Goal: Communication & Community: Answer question/provide support

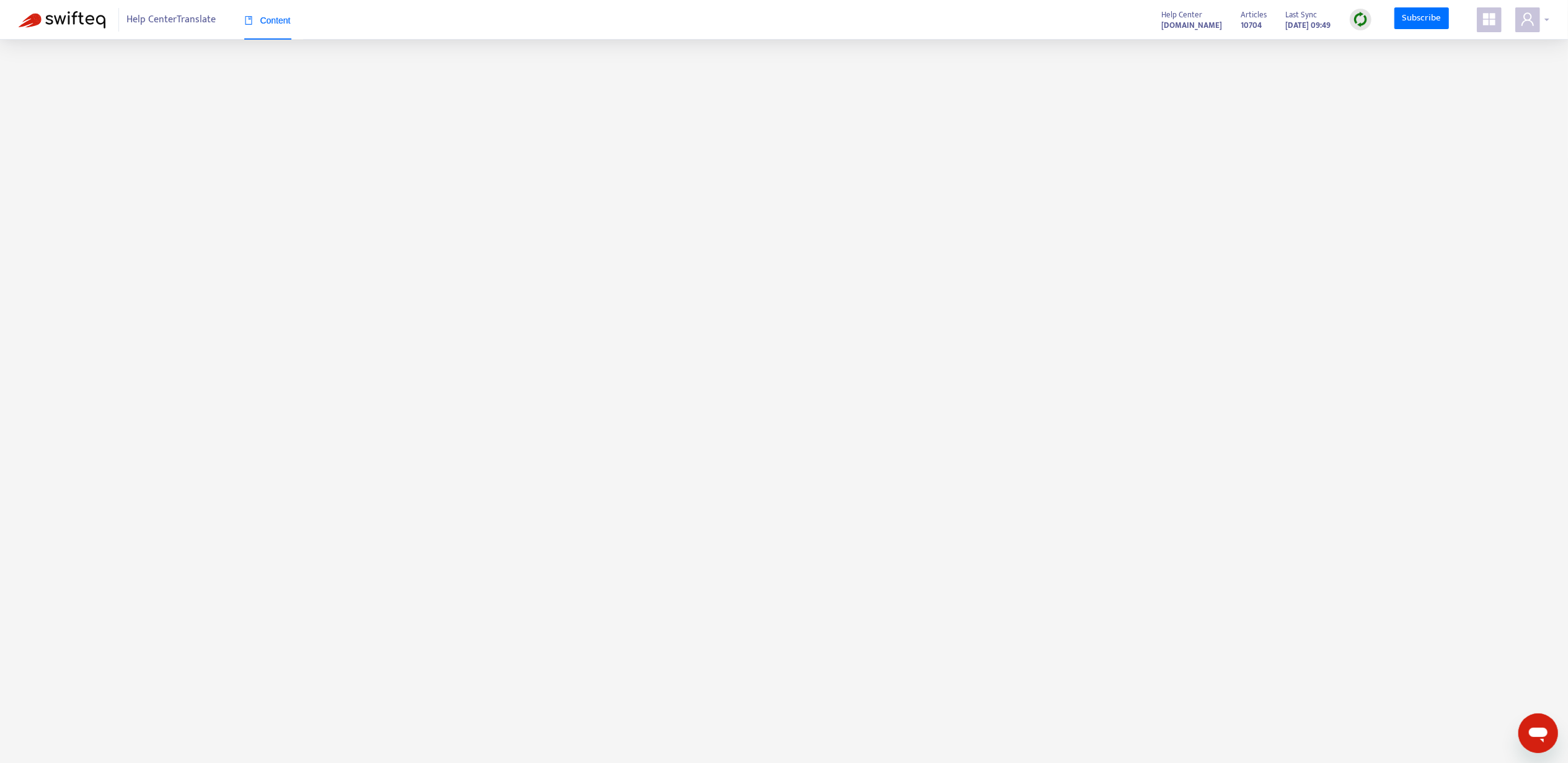
click at [1545, 18] on div at bounding box center [1532, 20] width 34 height 25
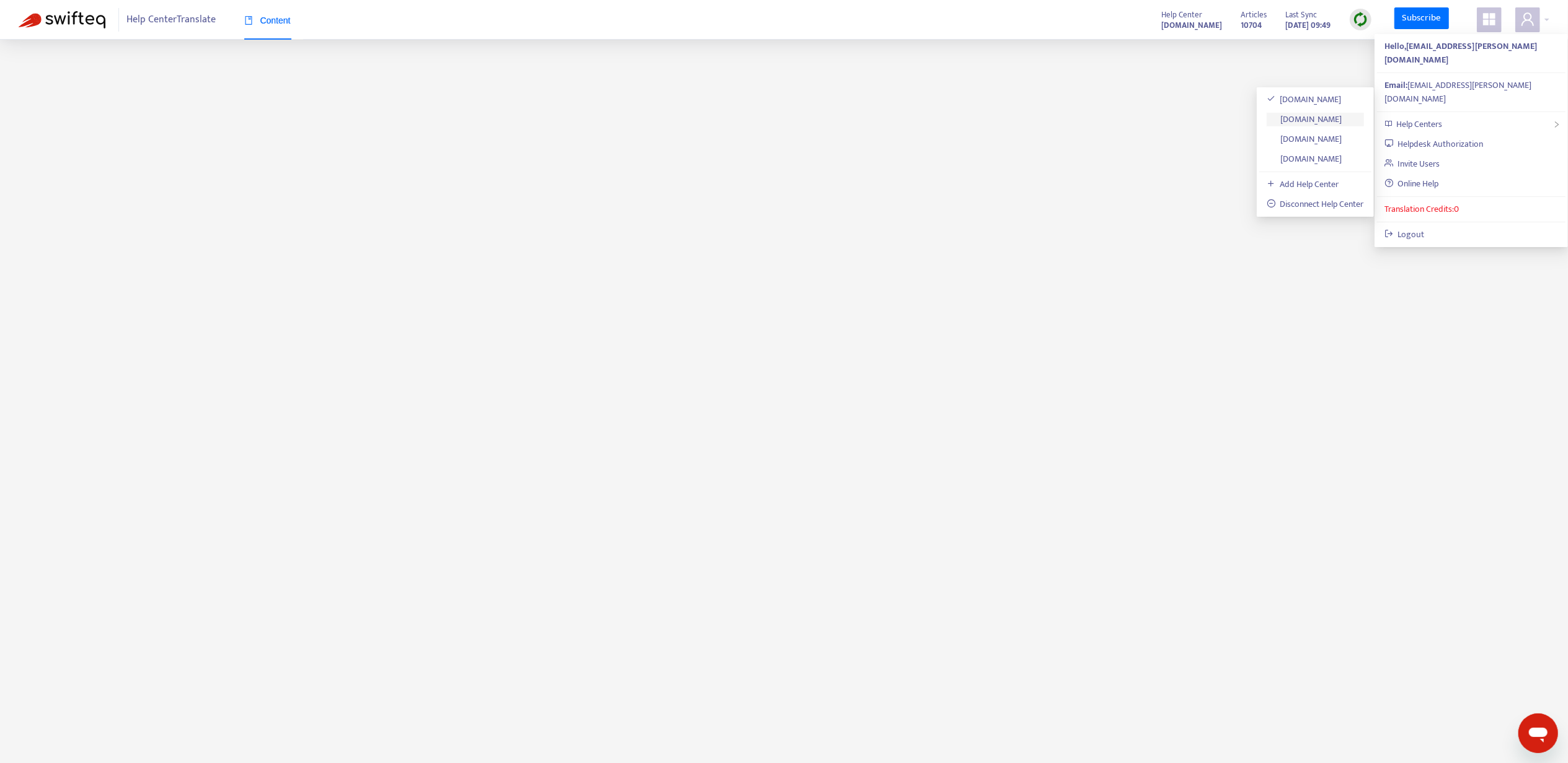
click at [1317, 117] on link "[DOMAIN_NAME]" at bounding box center [1304, 119] width 76 height 14
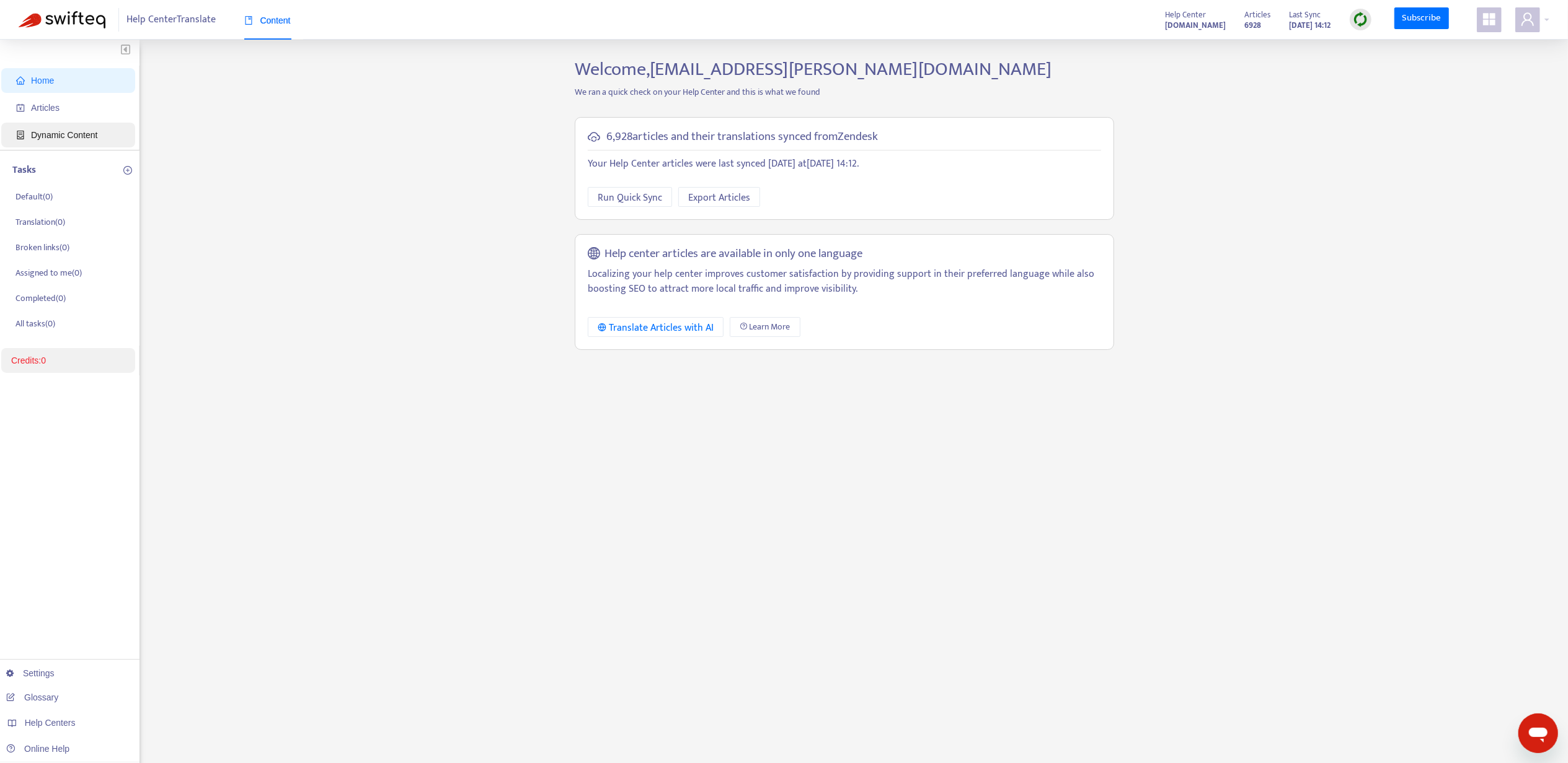
click at [57, 123] on span "Dynamic Content" at bounding box center [71, 135] width 109 height 25
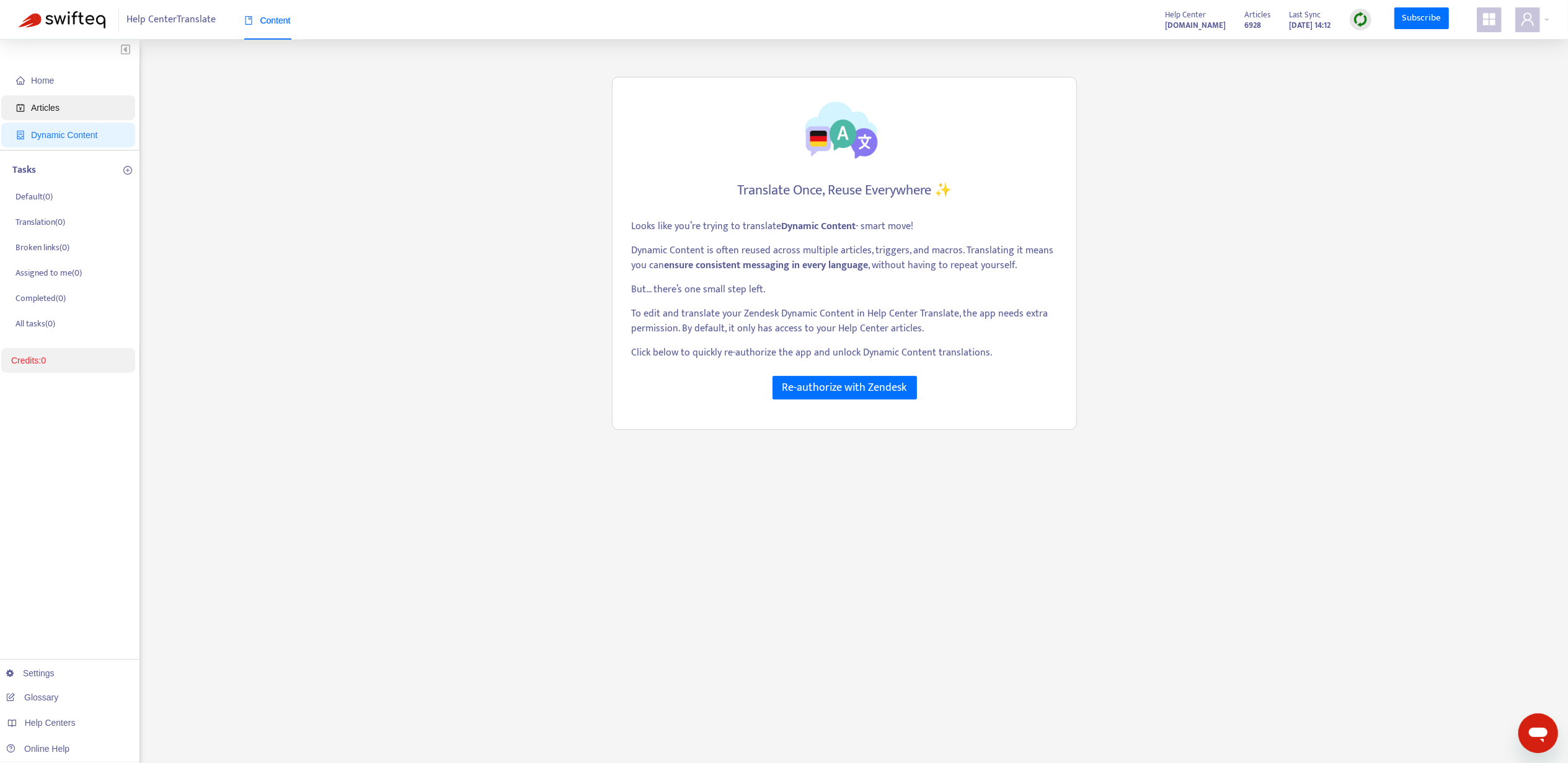
click at [57, 101] on span "Articles" at bounding box center [71, 108] width 109 height 25
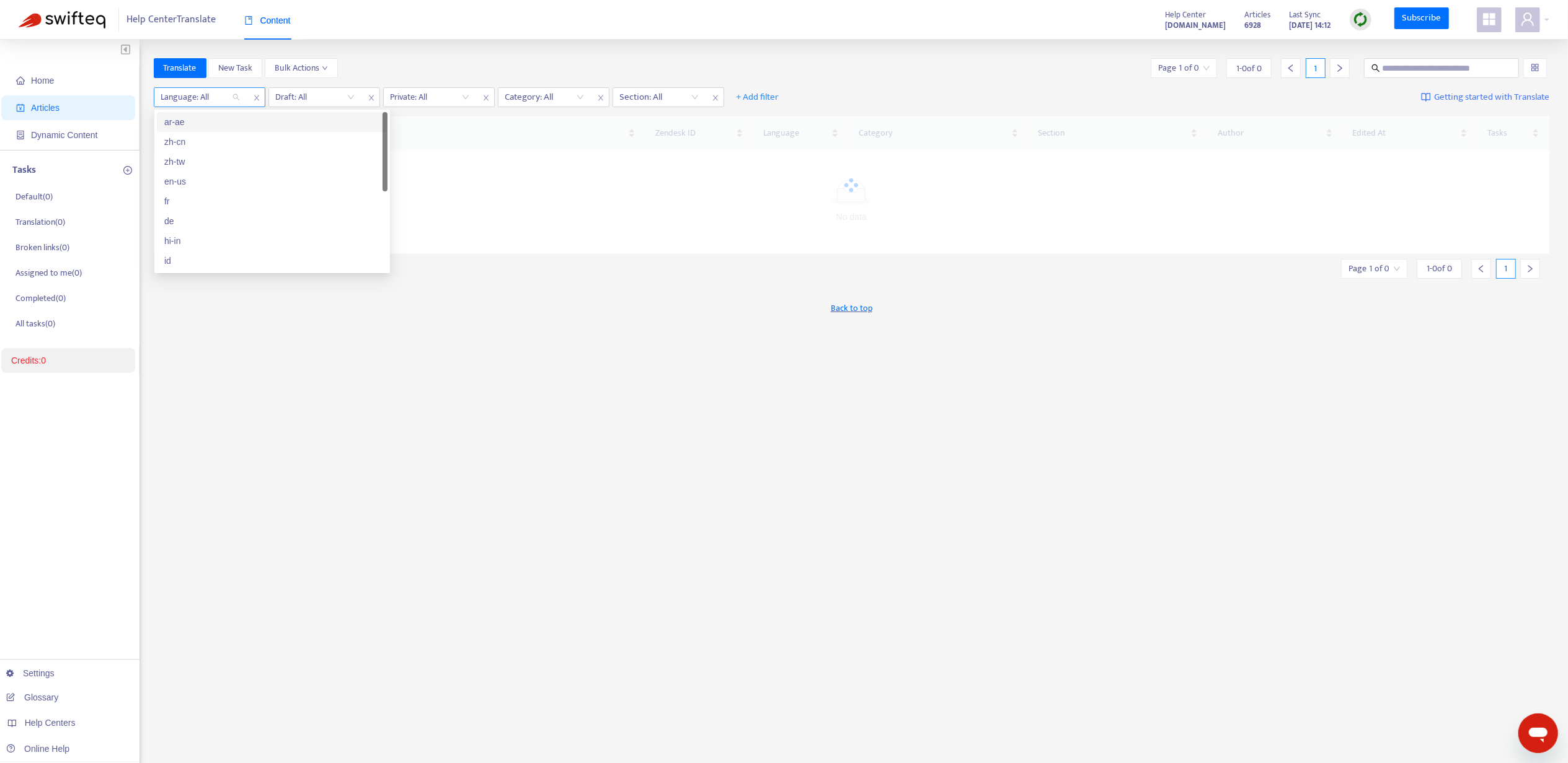
click at [223, 95] on div at bounding box center [194, 97] width 75 height 15
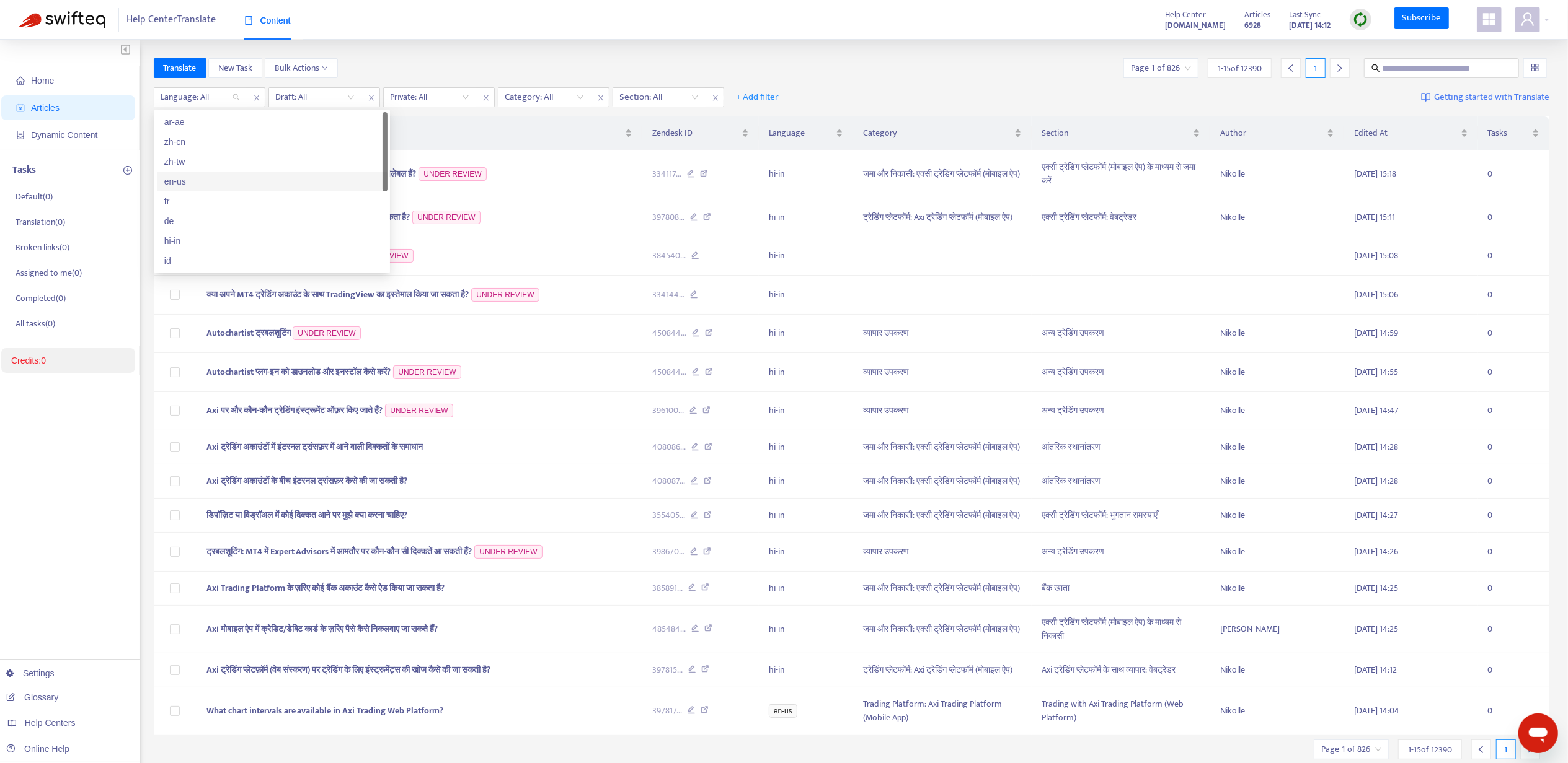
click at [240, 176] on div "en-us" at bounding box center [273, 181] width 216 height 14
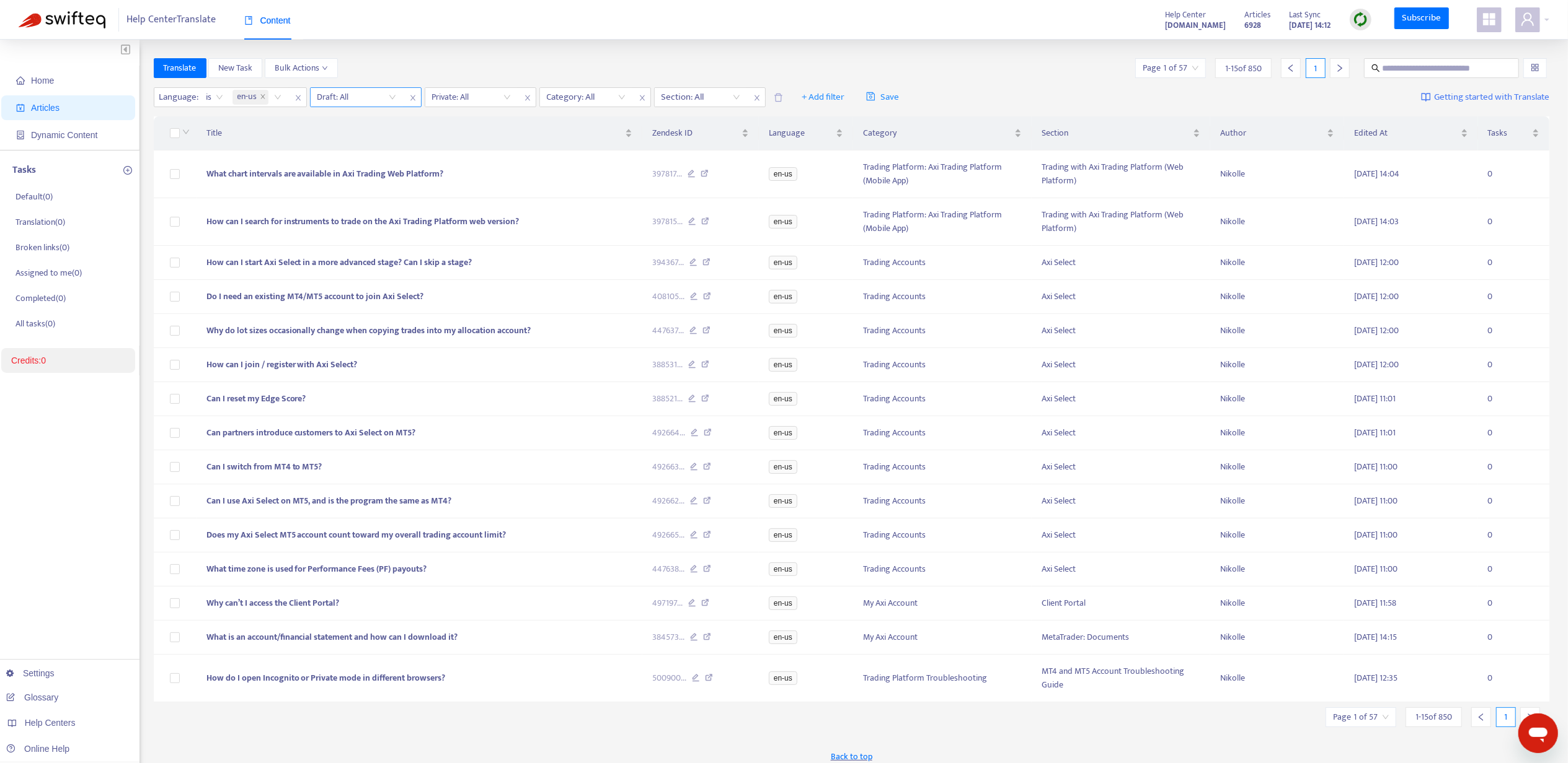
click at [335, 90] on input "search" at bounding box center [356, 97] width 79 height 18
click at [358, 153] on div "No" at bounding box center [429, 162] width 231 height 20
click at [459, 87] on div "Language : is en-us Draft : is No No Private: All Category: All Section: All + …" at bounding box center [852, 98] width 1396 height 29
click at [465, 85] on div "Language : is en-us Draft : is No Private: All Category: All Section: All + Add…" at bounding box center [852, 98] width 1396 height 29
click at [466, 88] on input "search" at bounding box center [472, 97] width 79 height 18
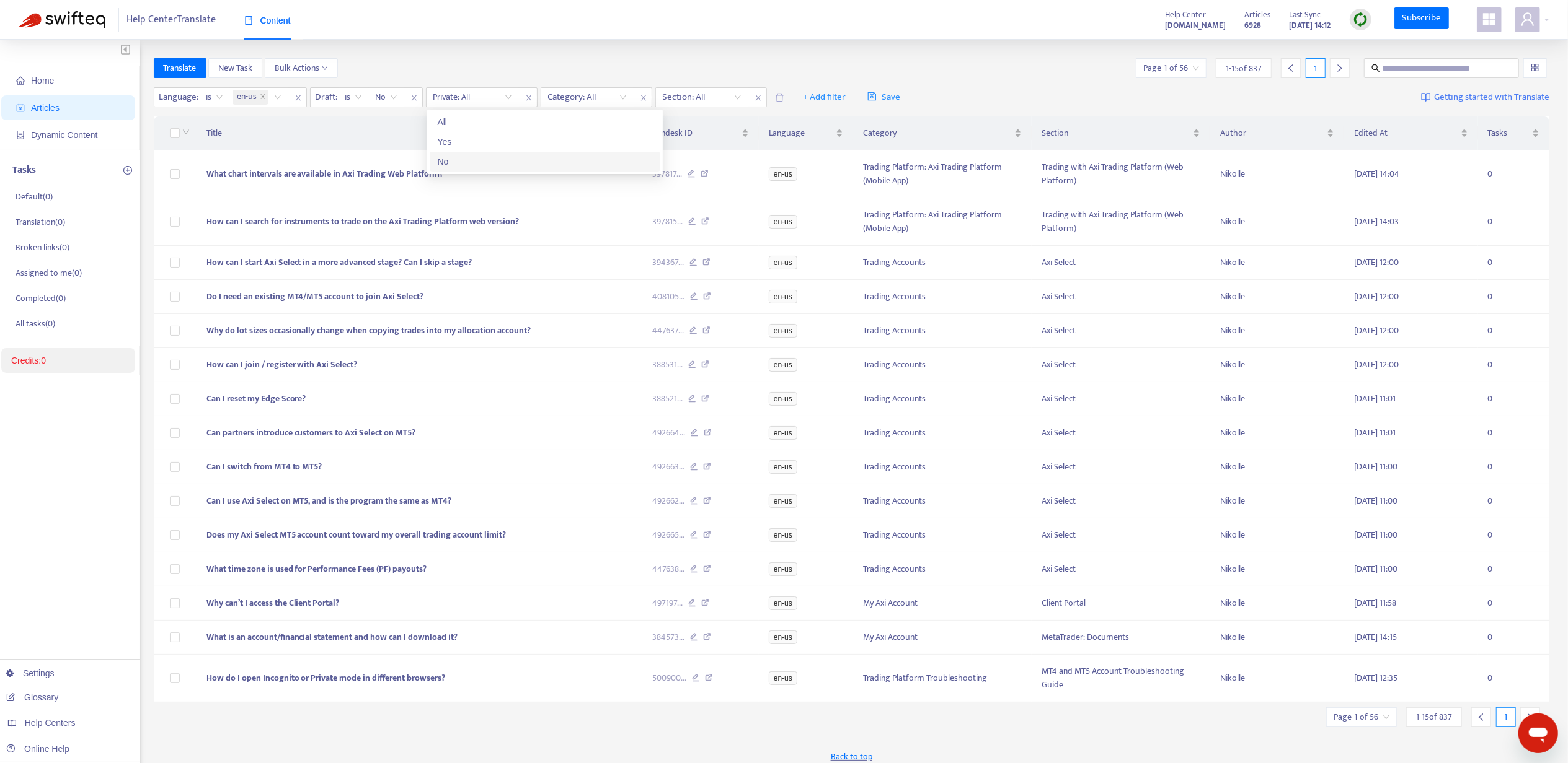
click at [486, 166] on div "No" at bounding box center [545, 162] width 216 height 14
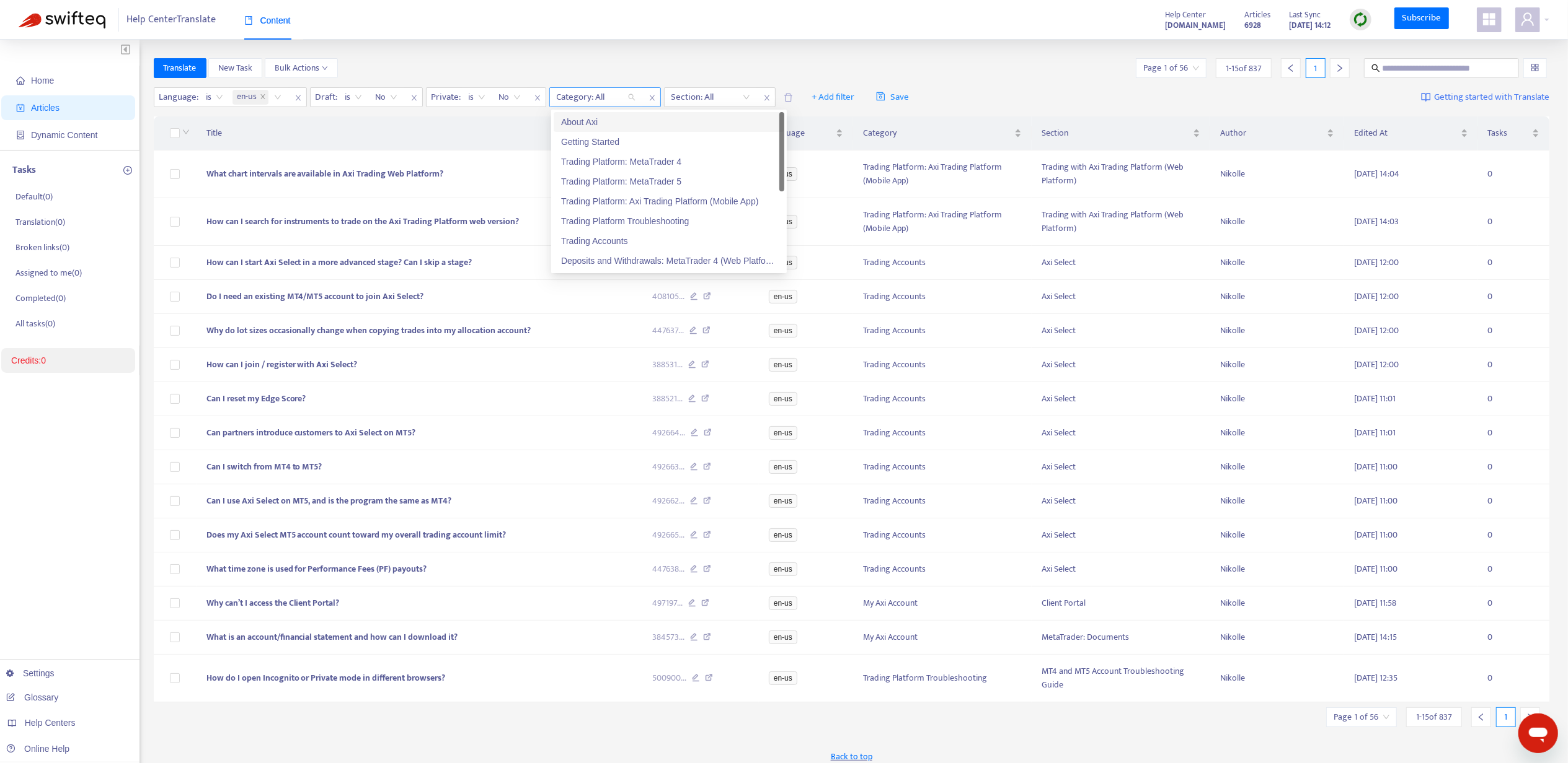
click at [616, 93] on div at bounding box center [590, 97] width 75 height 15
click at [621, 97] on div at bounding box center [590, 97] width 75 height 15
paste input "**********"
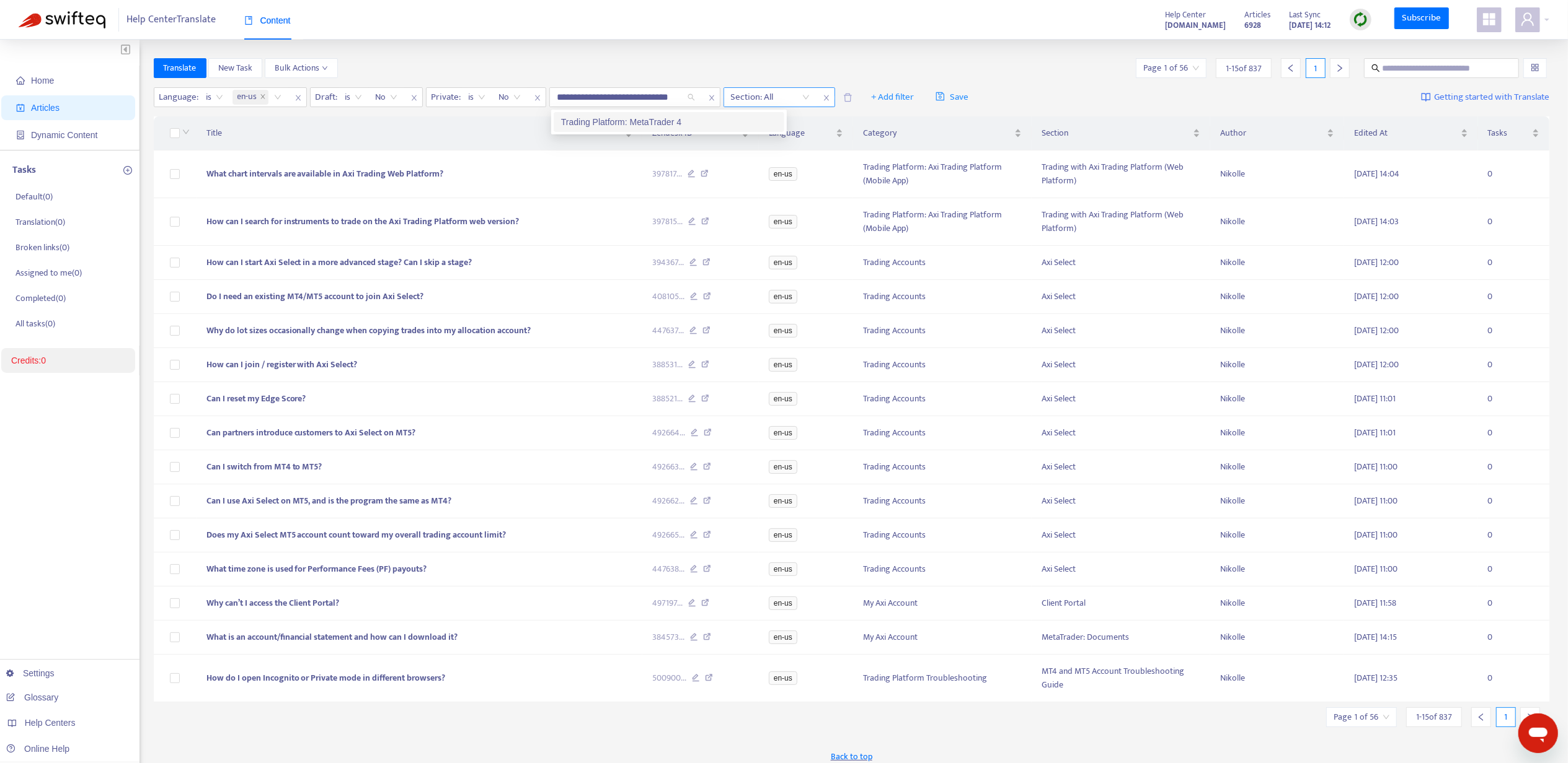
drag, startPoint x: 630, startPoint y: 99, endPoint x: 755, endPoint y: 97, distance: 125.0
click at [755, 97] on div "**********" at bounding box center [494, 97] width 681 height 20
type input "**********"
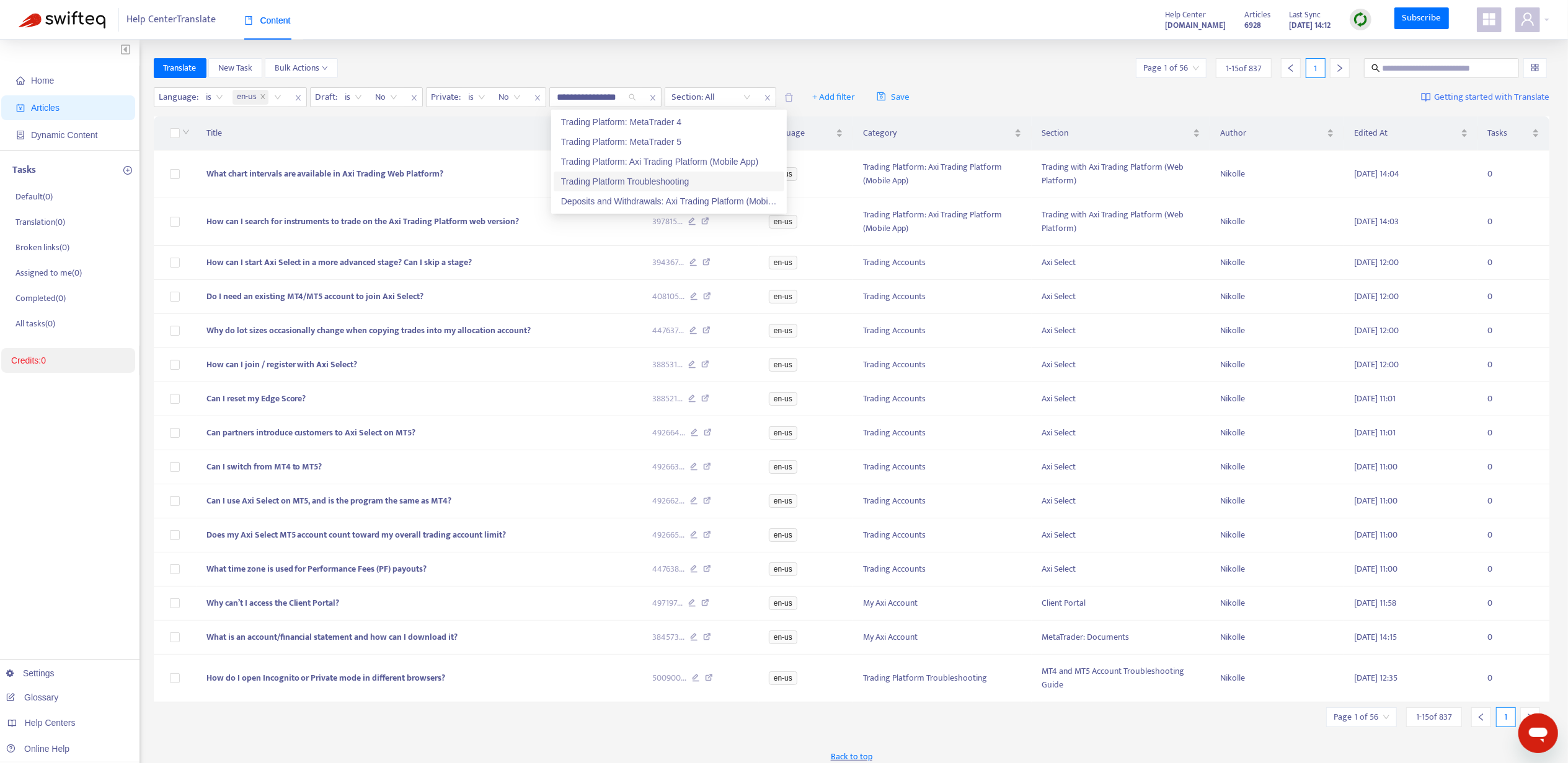
click at [664, 181] on div "Trading Platform Troubleshooting" at bounding box center [669, 181] width 216 height 14
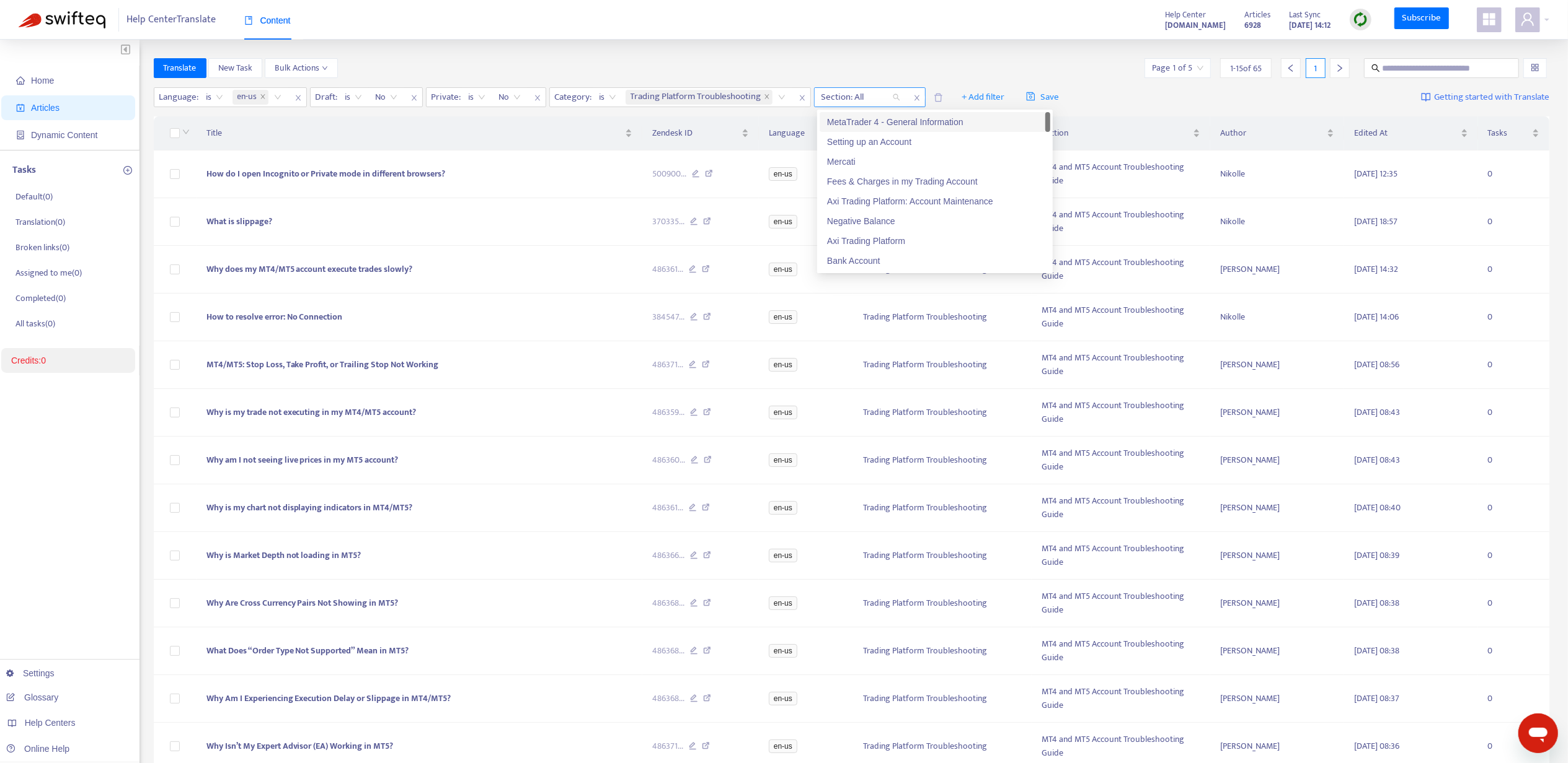
click at [855, 95] on div at bounding box center [855, 97] width 75 height 15
click at [854, 85] on div "Language : is en-us Draft : is No Private : is No Category : is Trading Platfor…" at bounding box center [852, 98] width 1396 height 29
drag, startPoint x: 855, startPoint y: 84, endPoint x: 855, endPoint y: 93, distance: 9.0
click at [855, 85] on div "Language : is en-us Draft : is No Private : is No Category : is Trading Platfor…" at bounding box center [852, 98] width 1396 height 29
click at [855, 101] on div at bounding box center [855, 97] width 75 height 15
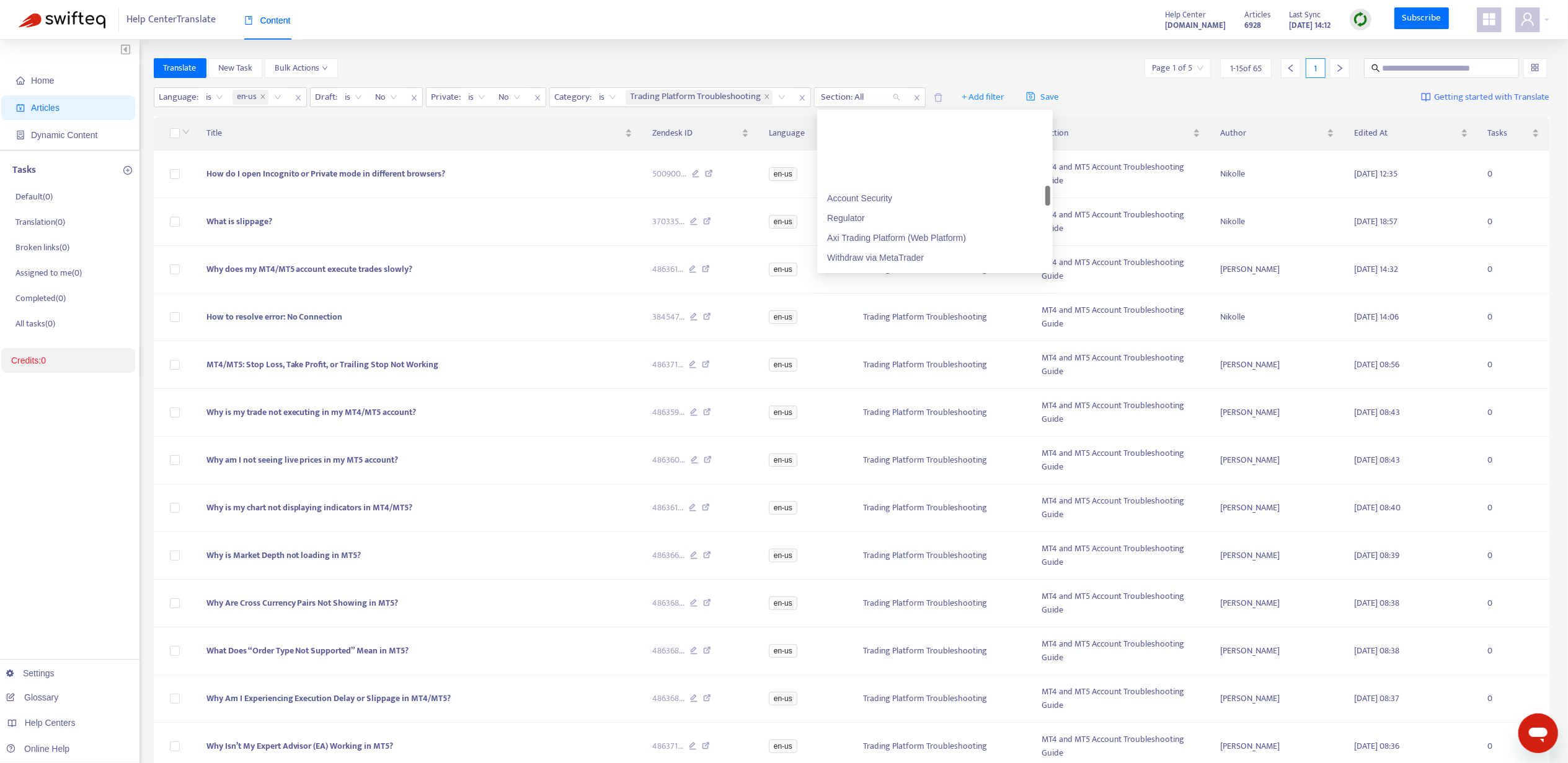
scroll to position [660, 0]
click at [1001, 36] on div "Help Center Translate Content Help Center [DOMAIN_NAME] Articles 6928 Last Sync…" at bounding box center [784, 20] width 1568 height 40
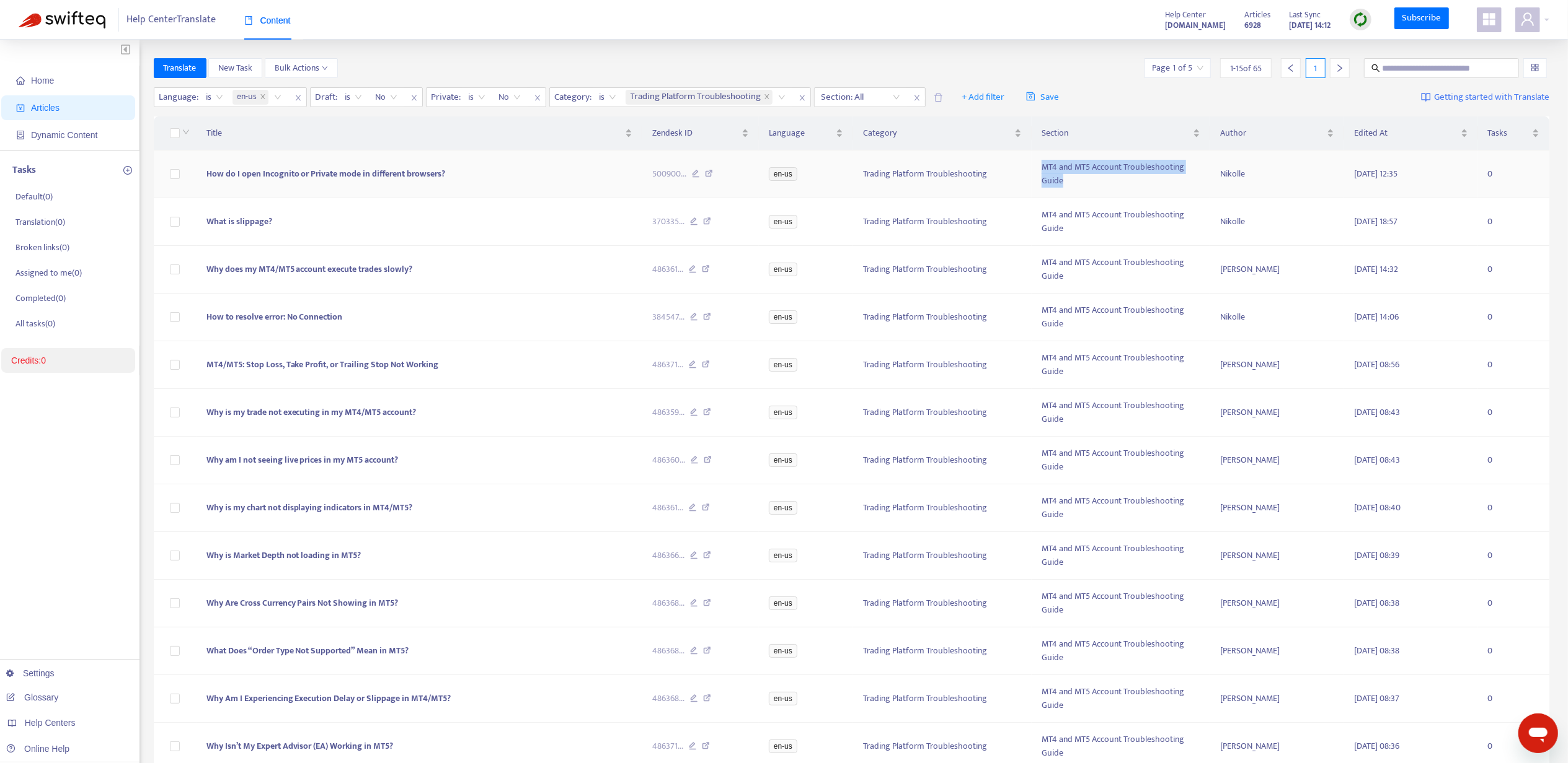
drag, startPoint x: 1062, startPoint y: 176, endPoint x: 1032, endPoint y: 164, distance: 32.3
click at [1032, 164] on td "MT4 and MT5 Account Troubleshooting Guide" at bounding box center [1121, 174] width 179 height 48
copy td "MT4 and MT5 Account Troubleshooting Guide"
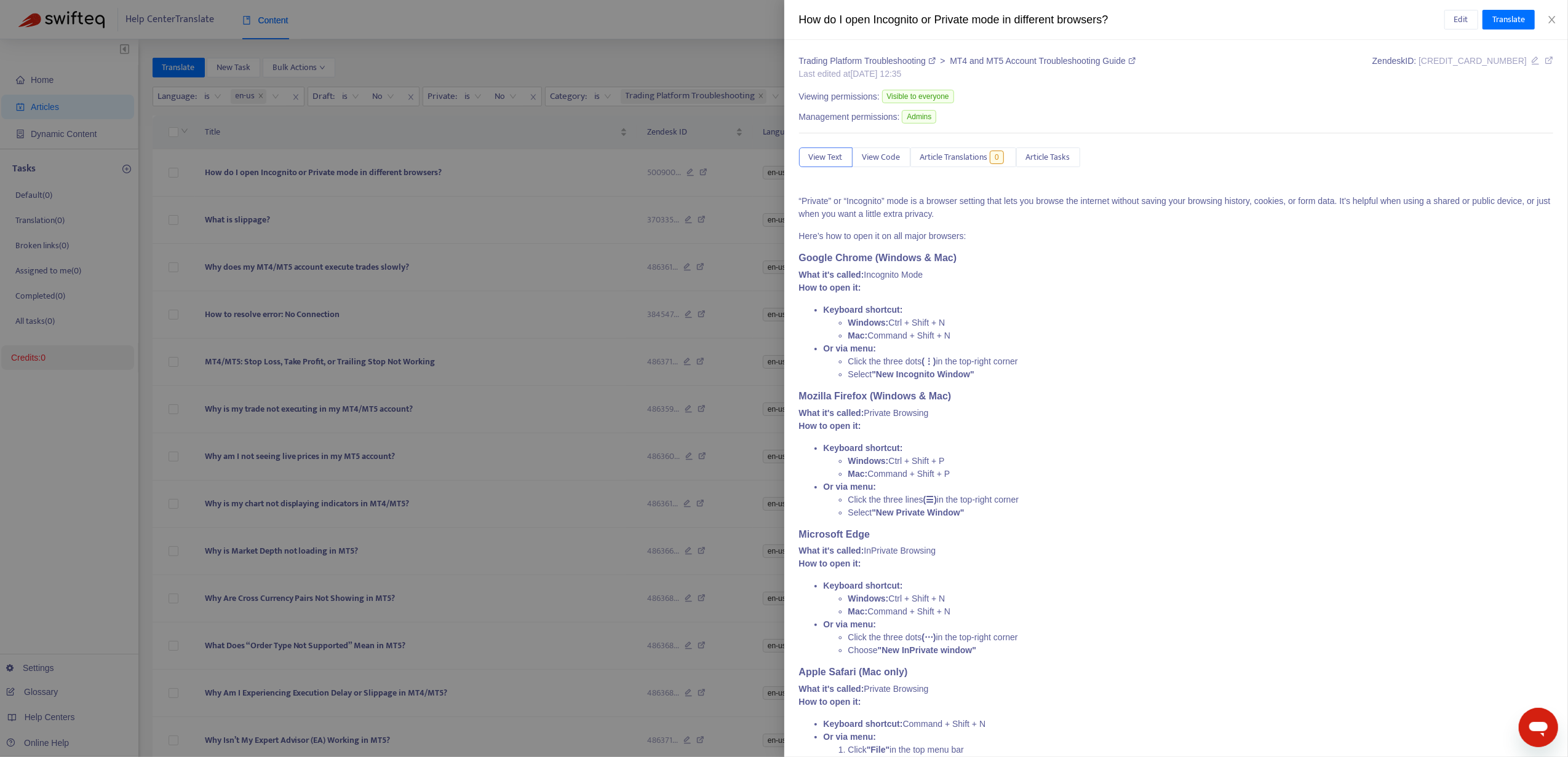
click at [756, 57] on div at bounding box center [784, 378] width 1568 height 757
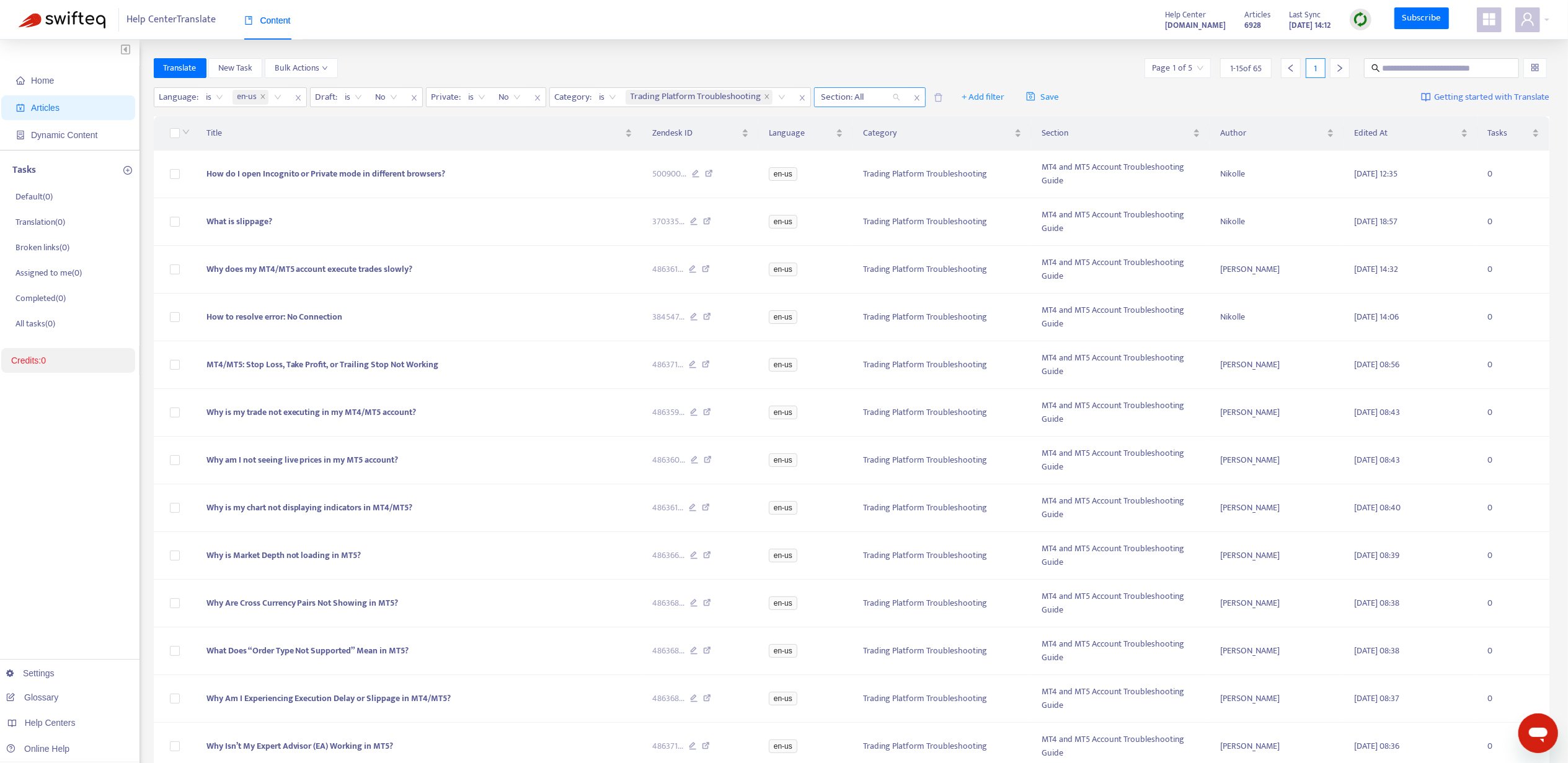
click at [852, 97] on div at bounding box center [855, 97] width 75 height 15
paste input "**********"
type input "**********"
click at [860, 117] on div "MT4 and MT5 Account Troubleshooting Guide" at bounding box center [935, 122] width 216 height 14
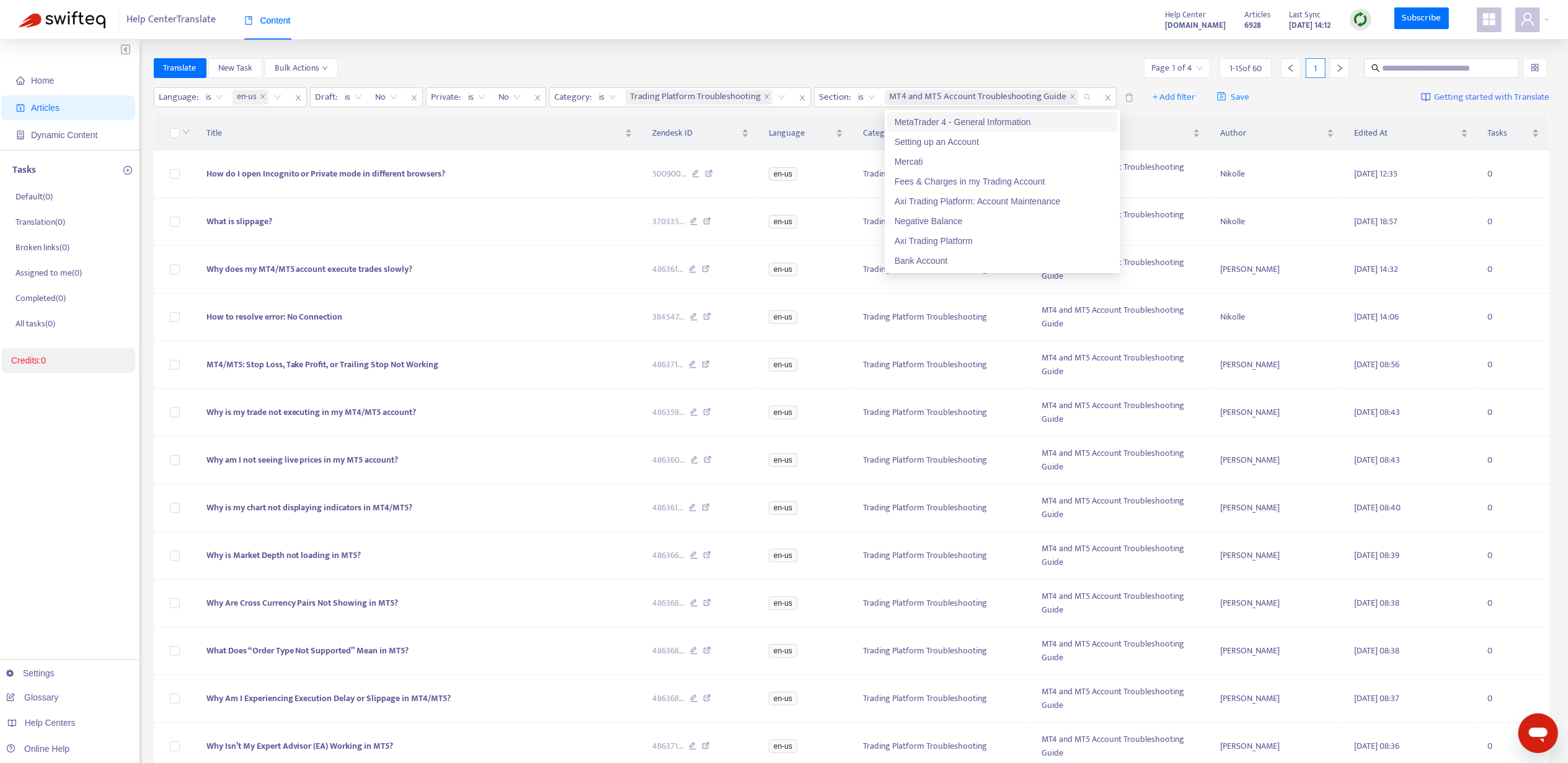
click at [1199, 70] on input "search" at bounding box center [1177, 68] width 51 height 18
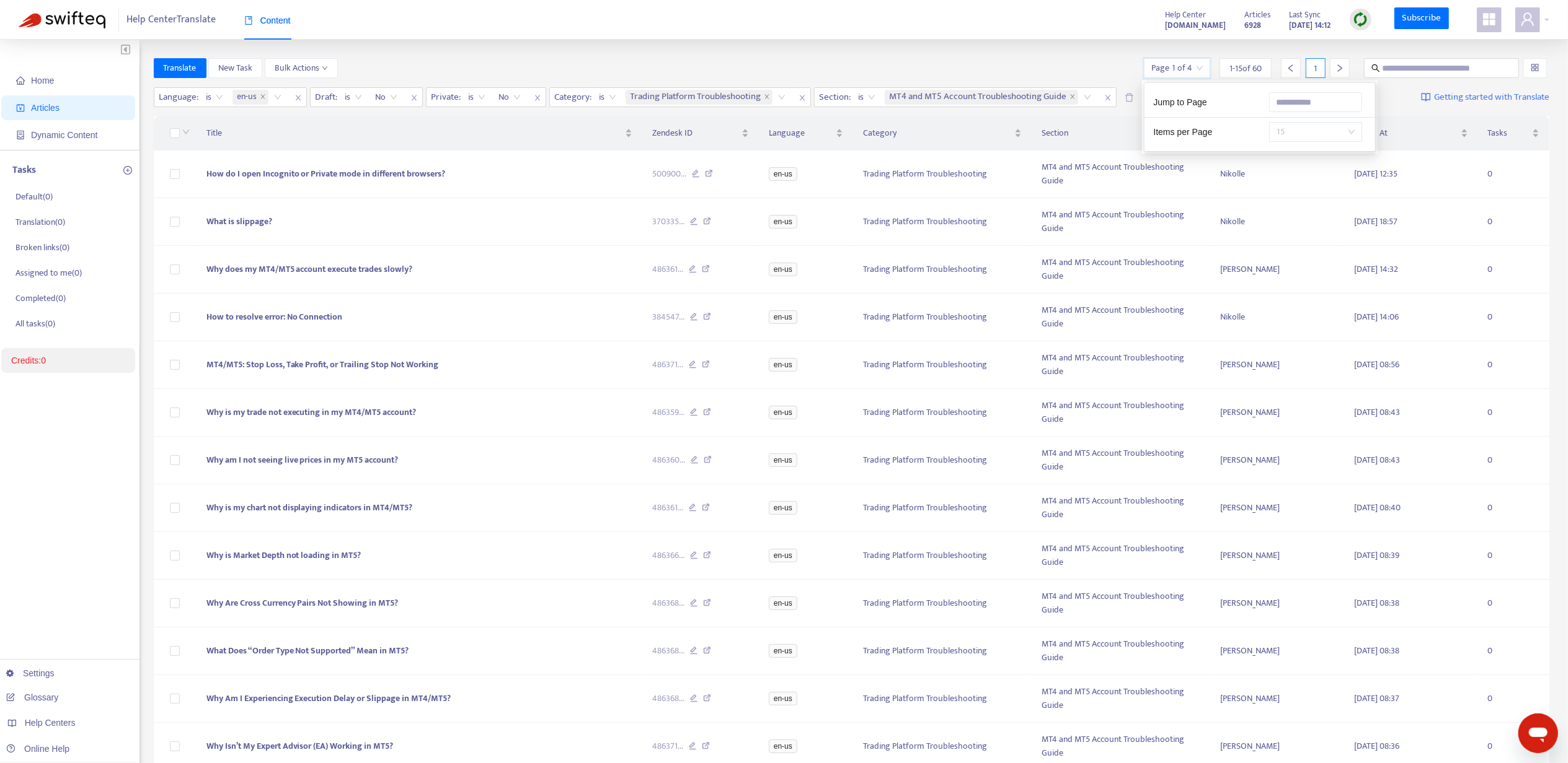
click at [1297, 139] on span "15" at bounding box center [1315, 131] width 78 height 18
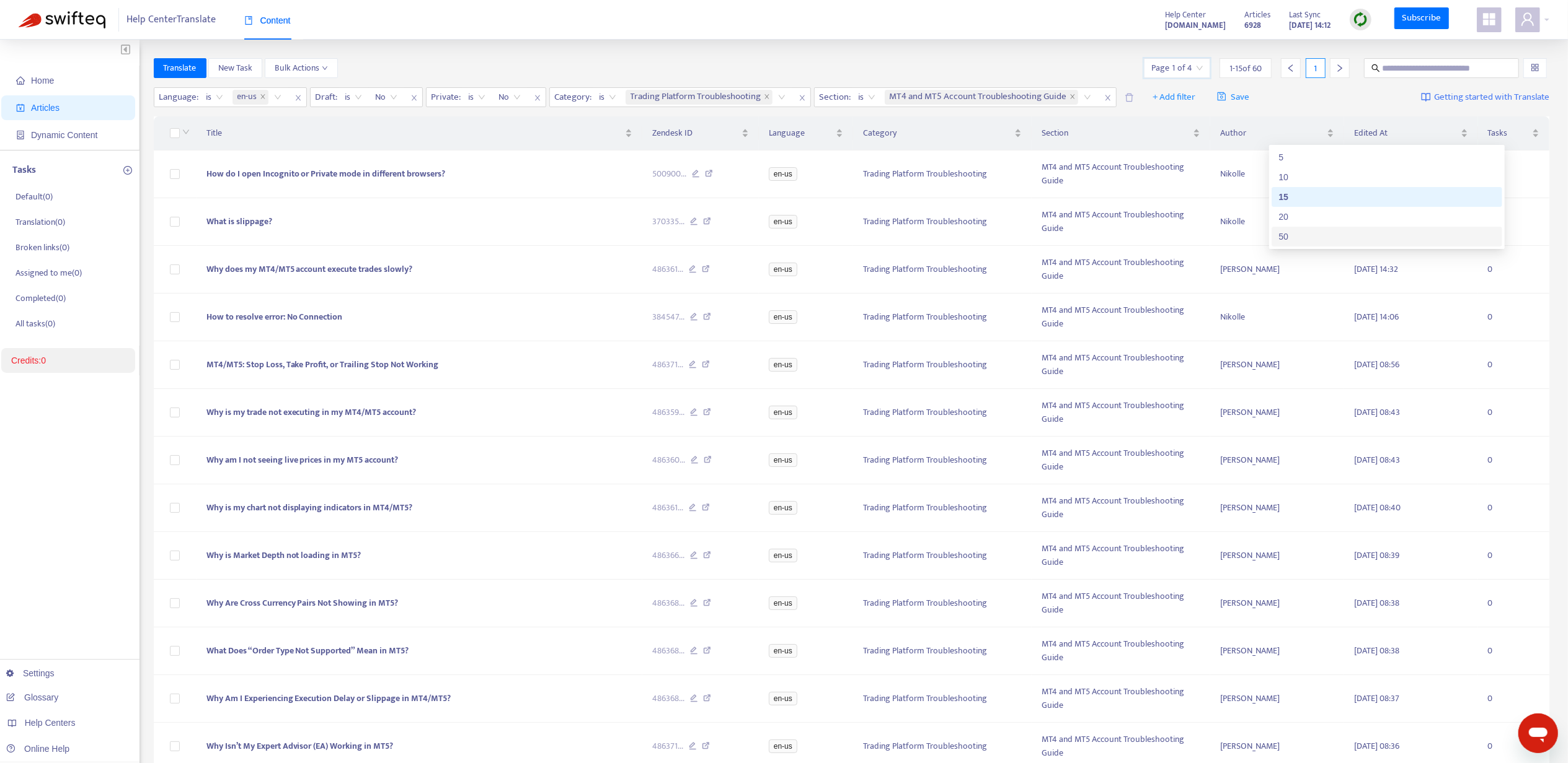
click at [1328, 234] on div "50" at bounding box center [1387, 236] width 216 height 14
click at [1109, 70] on div "Translate New Task Bulk Actions Page 1 of 2 1 - 50 of 60 1" at bounding box center [852, 68] width 1396 height 20
click at [982, 67] on div "Translate New Task Bulk Actions Page 1 of 2 1 - 50 of 60 1" at bounding box center [852, 68] width 1396 height 20
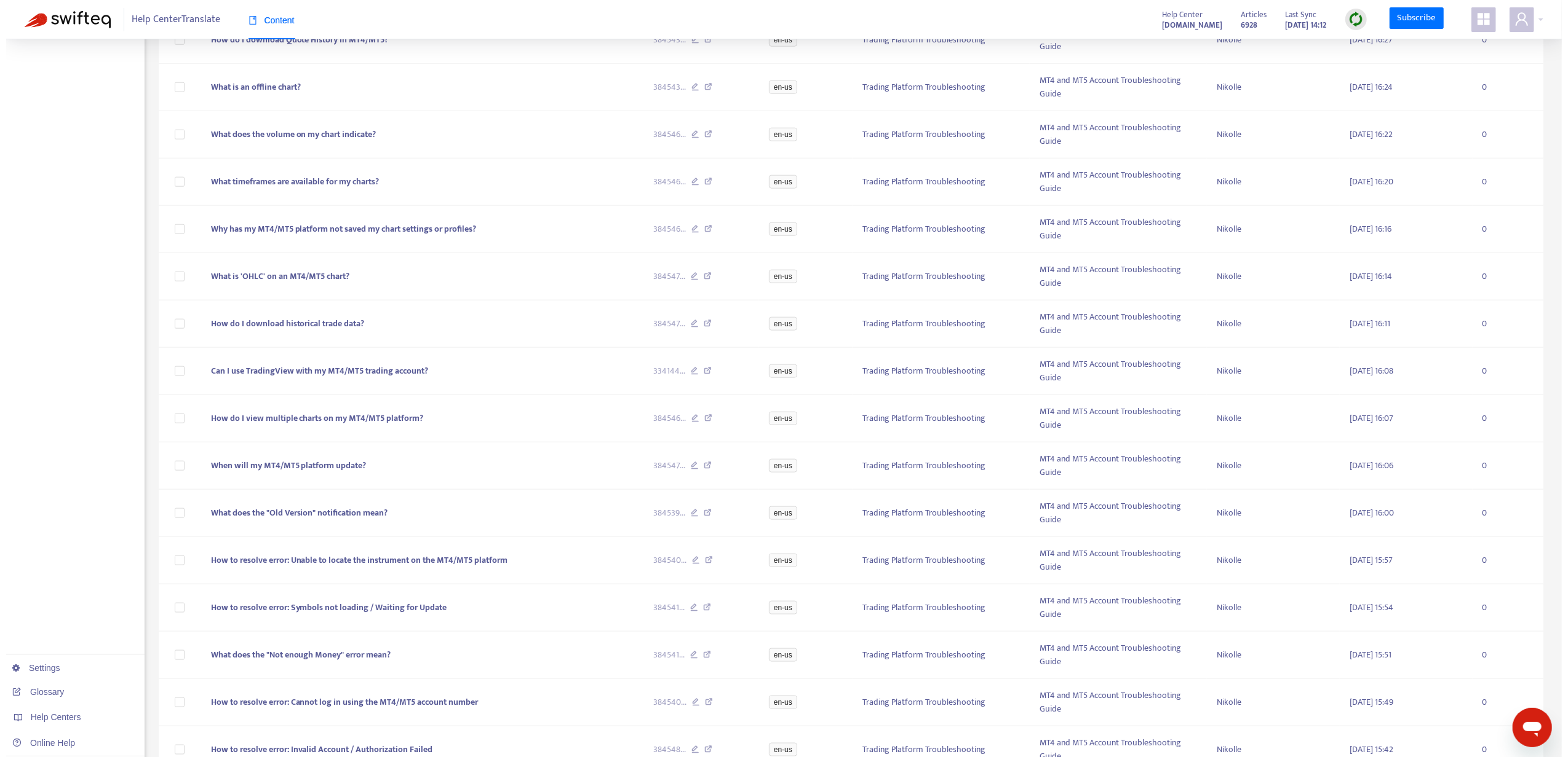
scroll to position [413, 0]
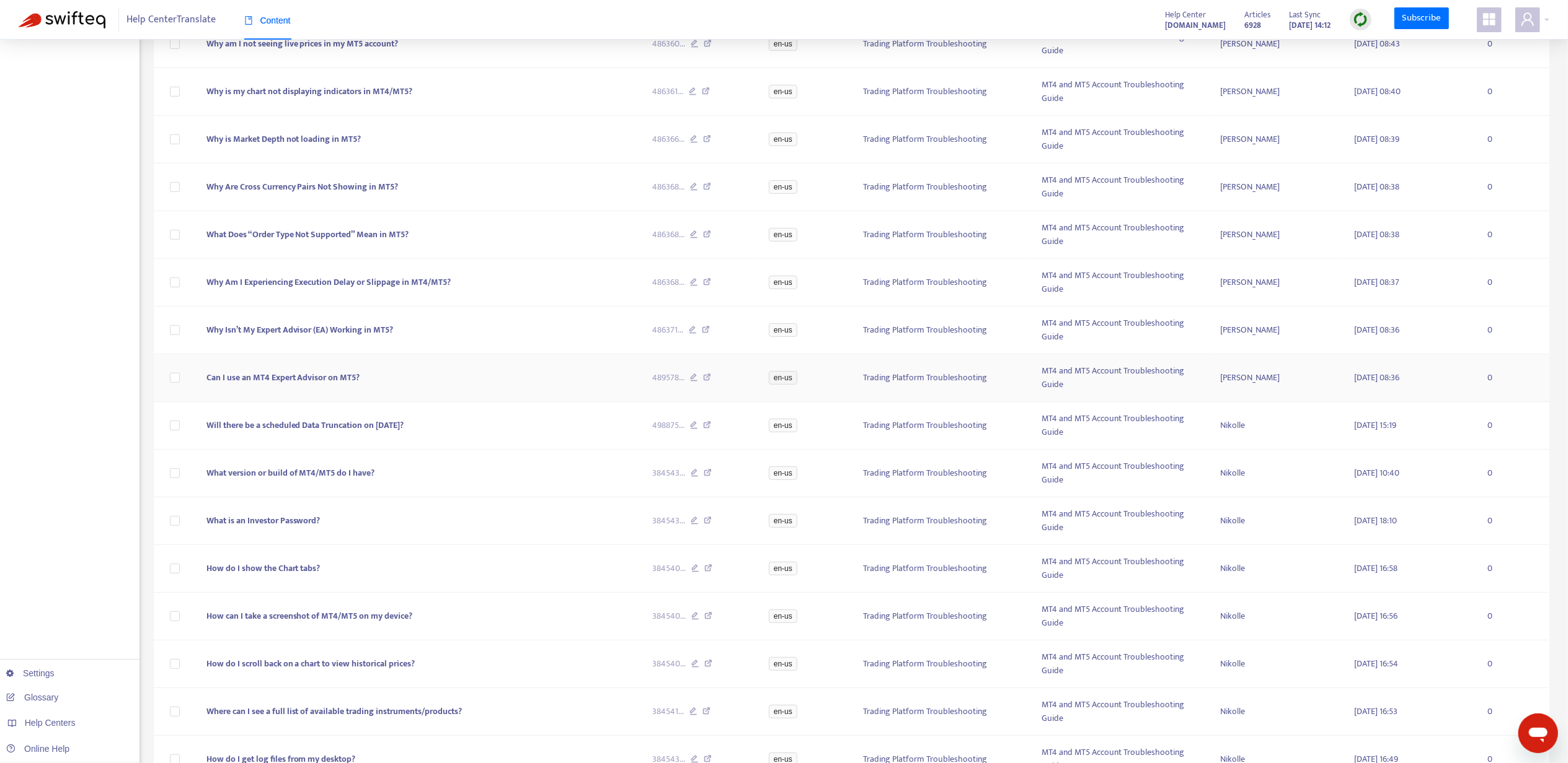
click at [537, 378] on td "Can I use an MT4 Expert Advisor on MT5?" at bounding box center [419, 378] width 446 height 48
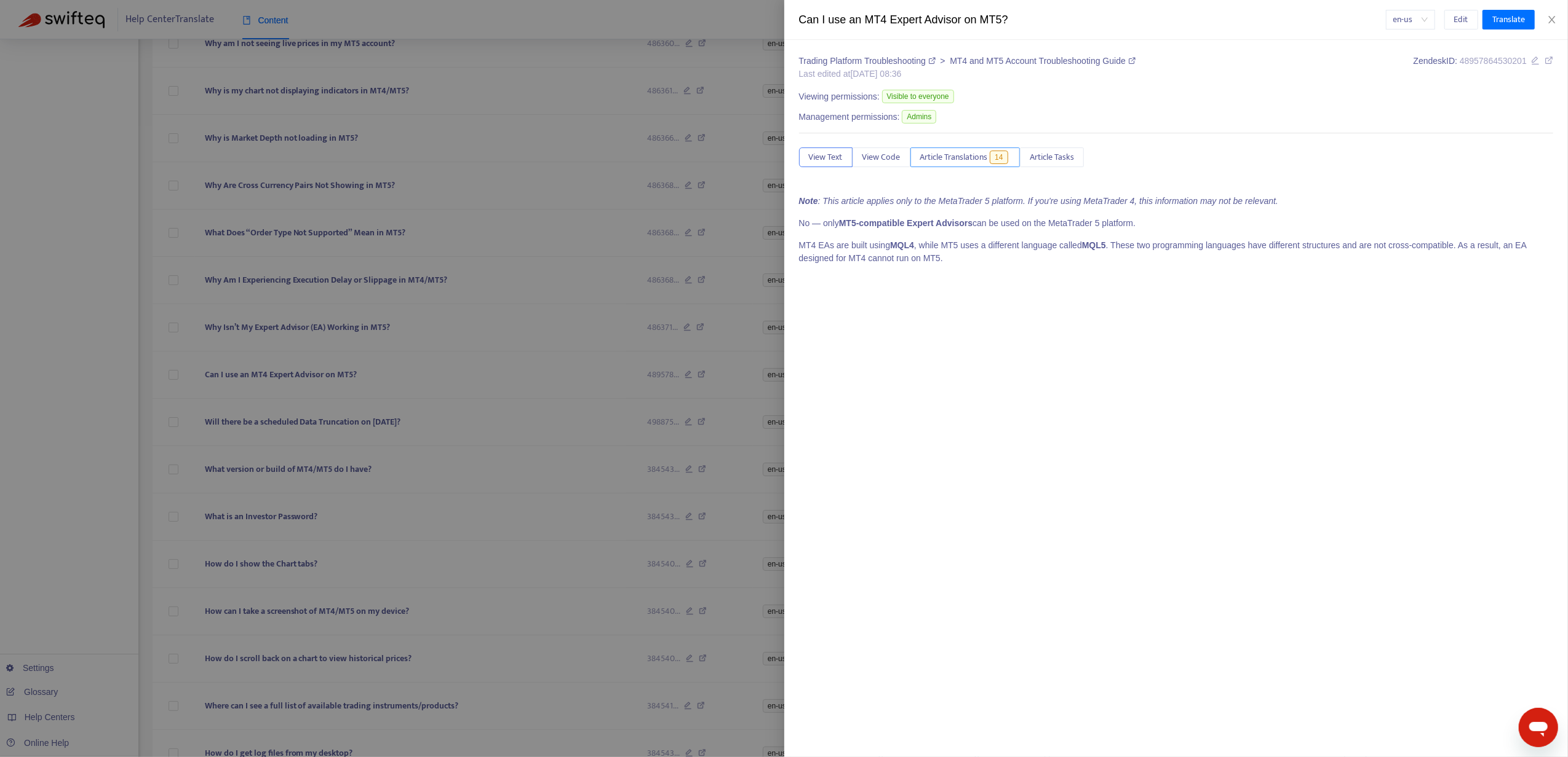
click at [956, 153] on span "Article Translations" at bounding box center [953, 157] width 68 height 14
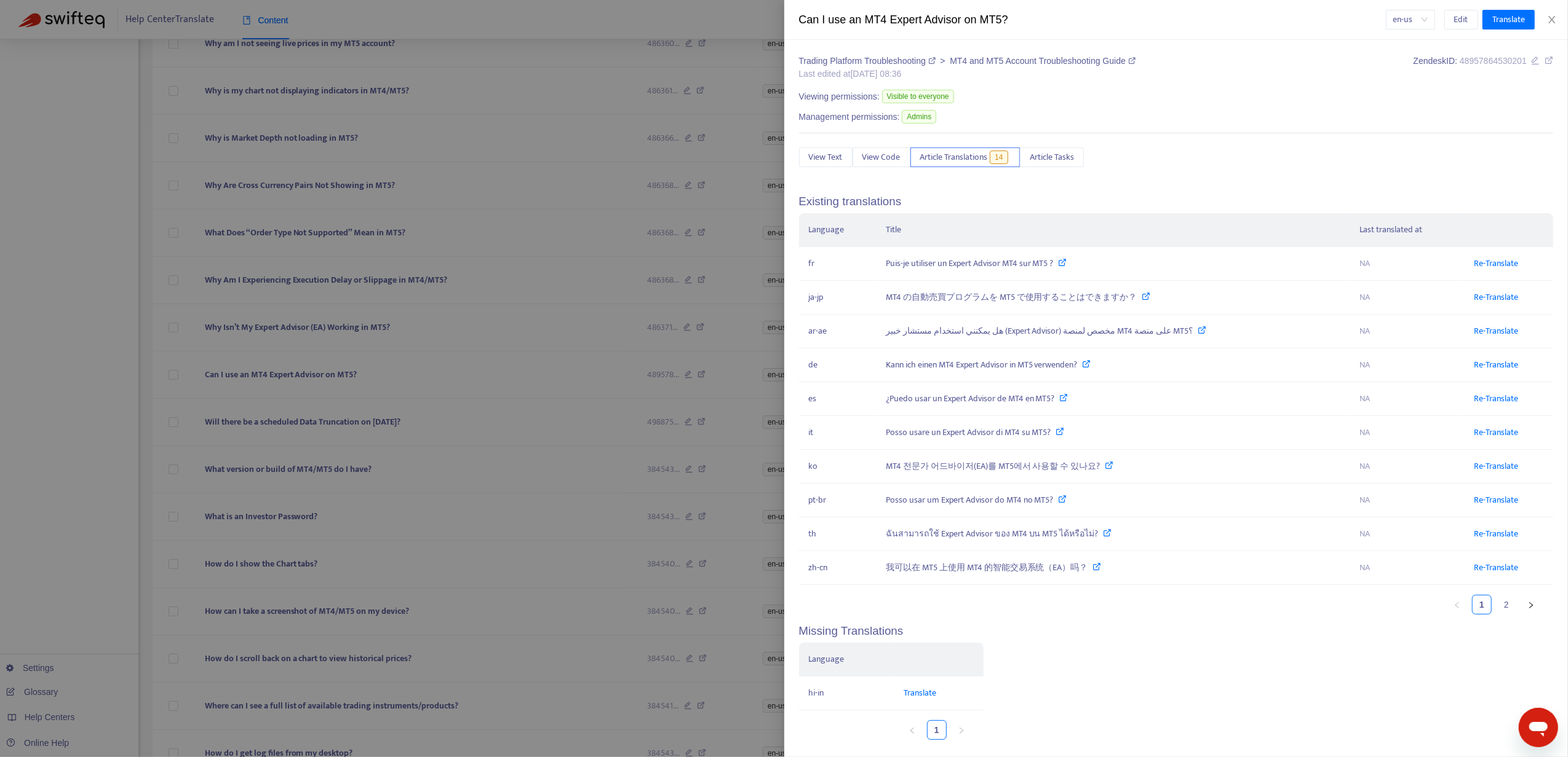
click at [1496, 619] on div "Language Title Last translated at fr Puis-je utiliser un Expert Advisor MT4 sur…" at bounding box center [1176, 419] width 754 height 411
click at [1497, 611] on link "2" at bounding box center [1506, 605] width 18 height 18
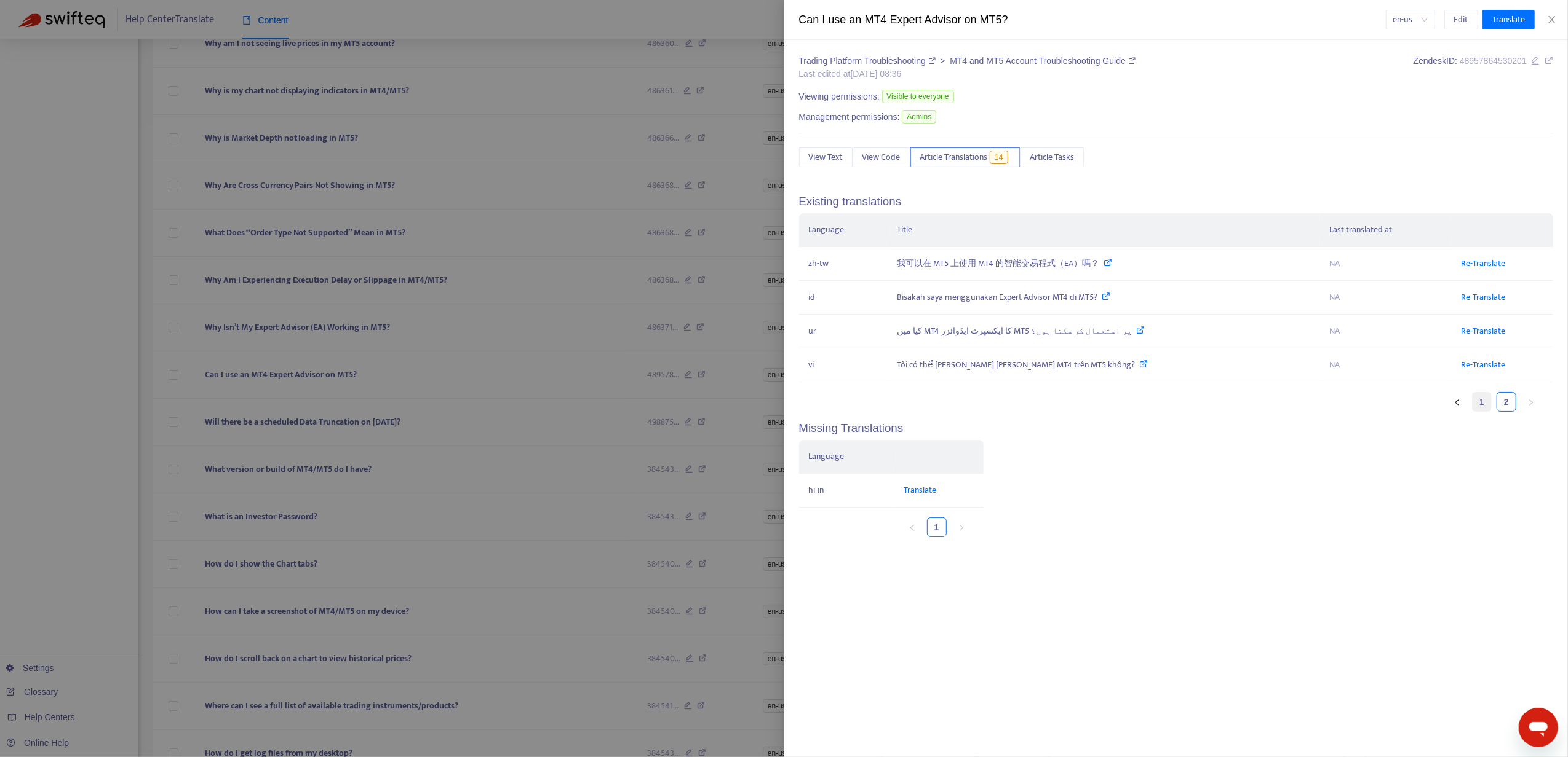
click at [1484, 409] on link "1" at bounding box center [1481, 401] width 18 height 18
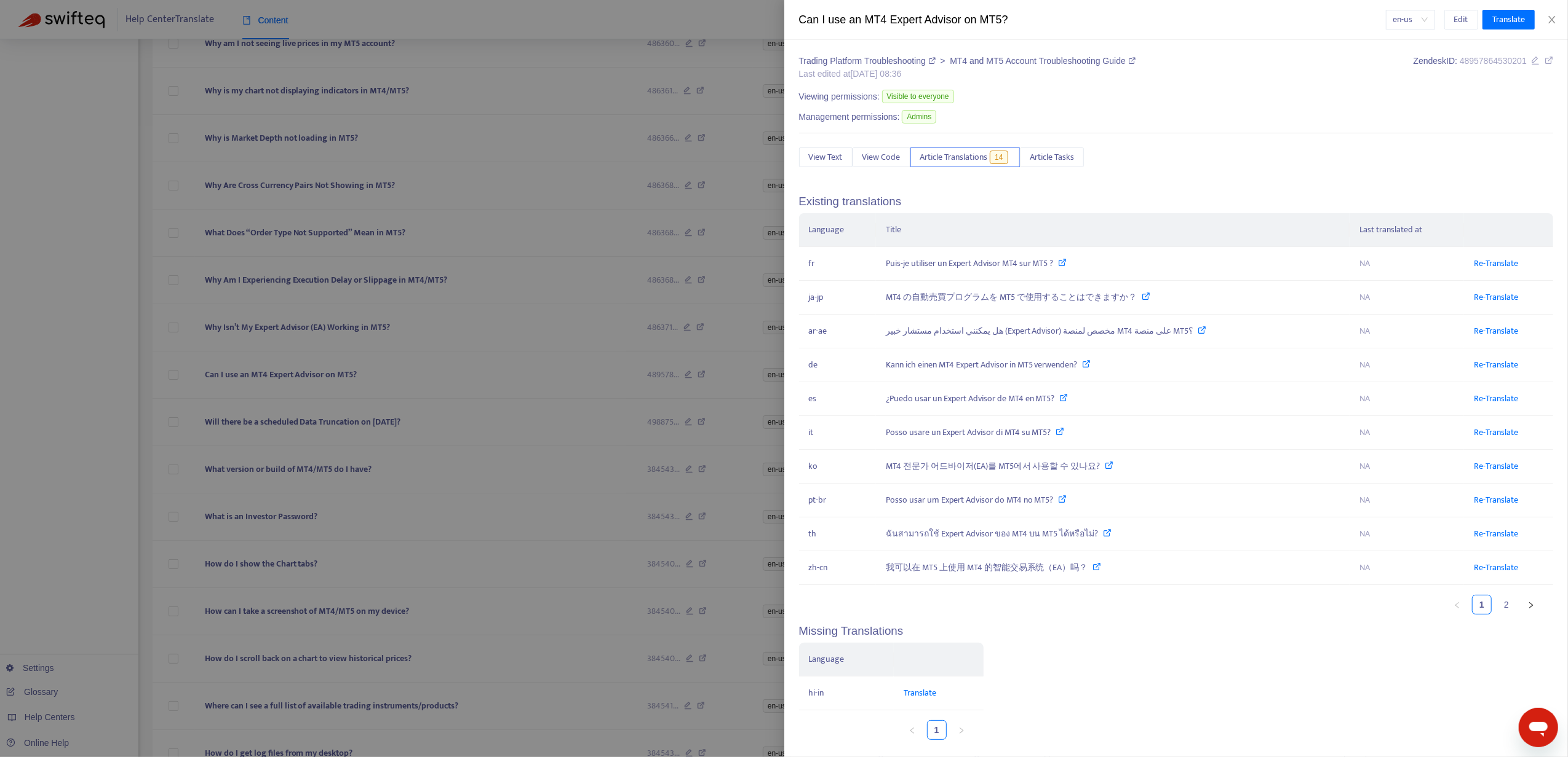
click at [605, 35] on div at bounding box center [784, 378] width 1568 height 757
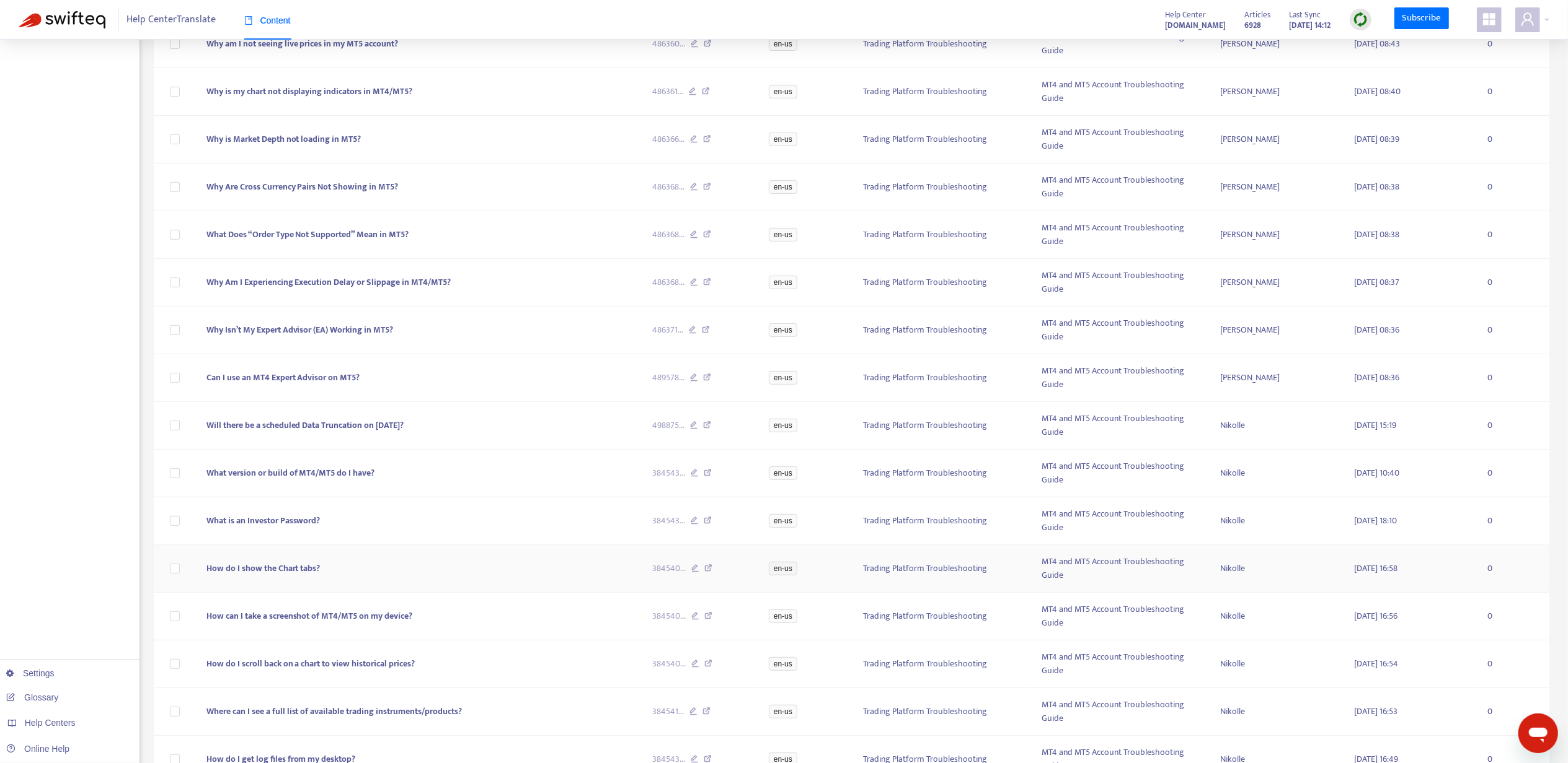
click at [306, 576] on span "How do I show the Chart tabs?" at bounding box center [263, 568] width 114 height 14
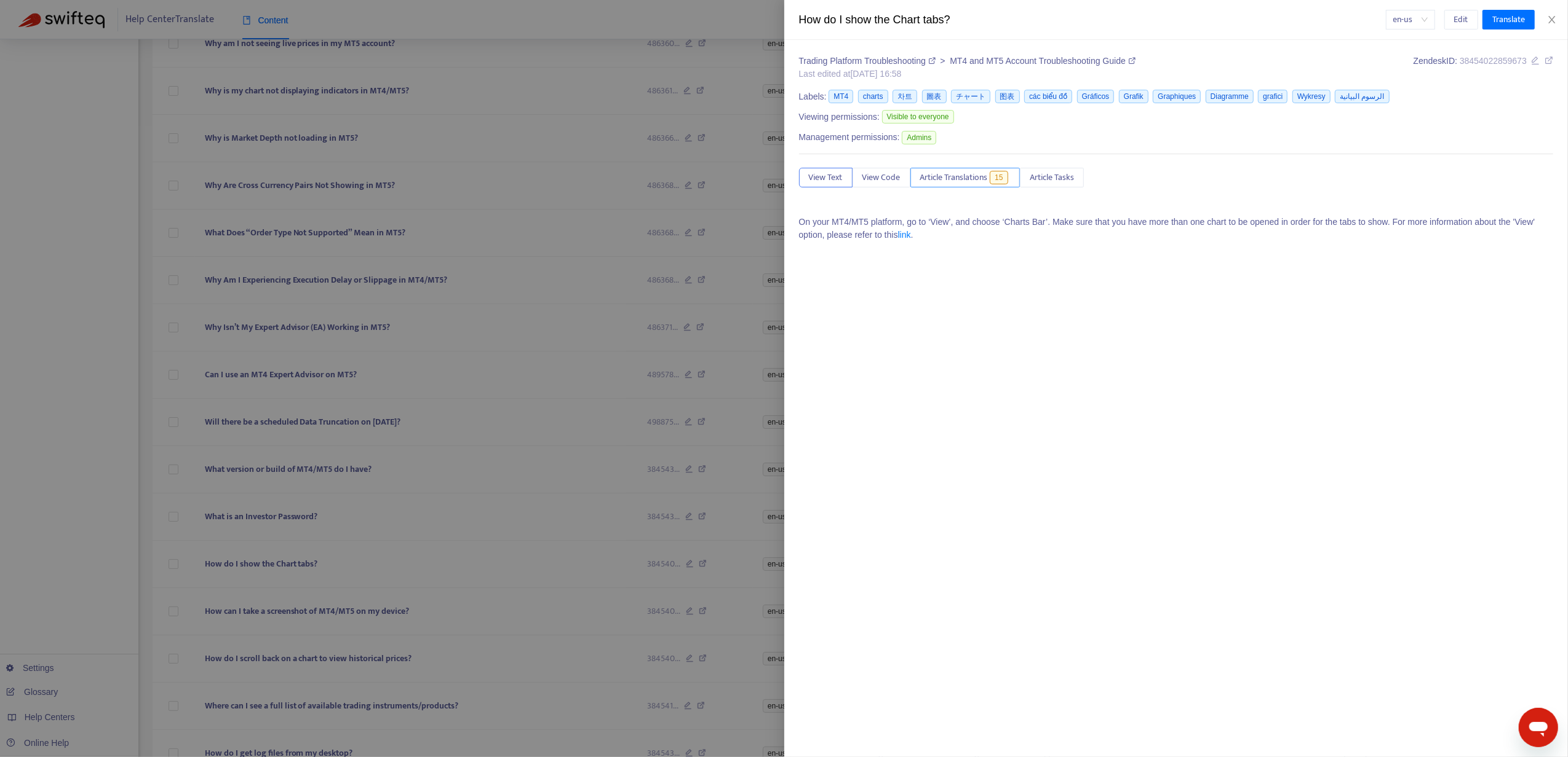
click at [997, 183] on span "15" at bounding box center [999, 178] width 17 height 14
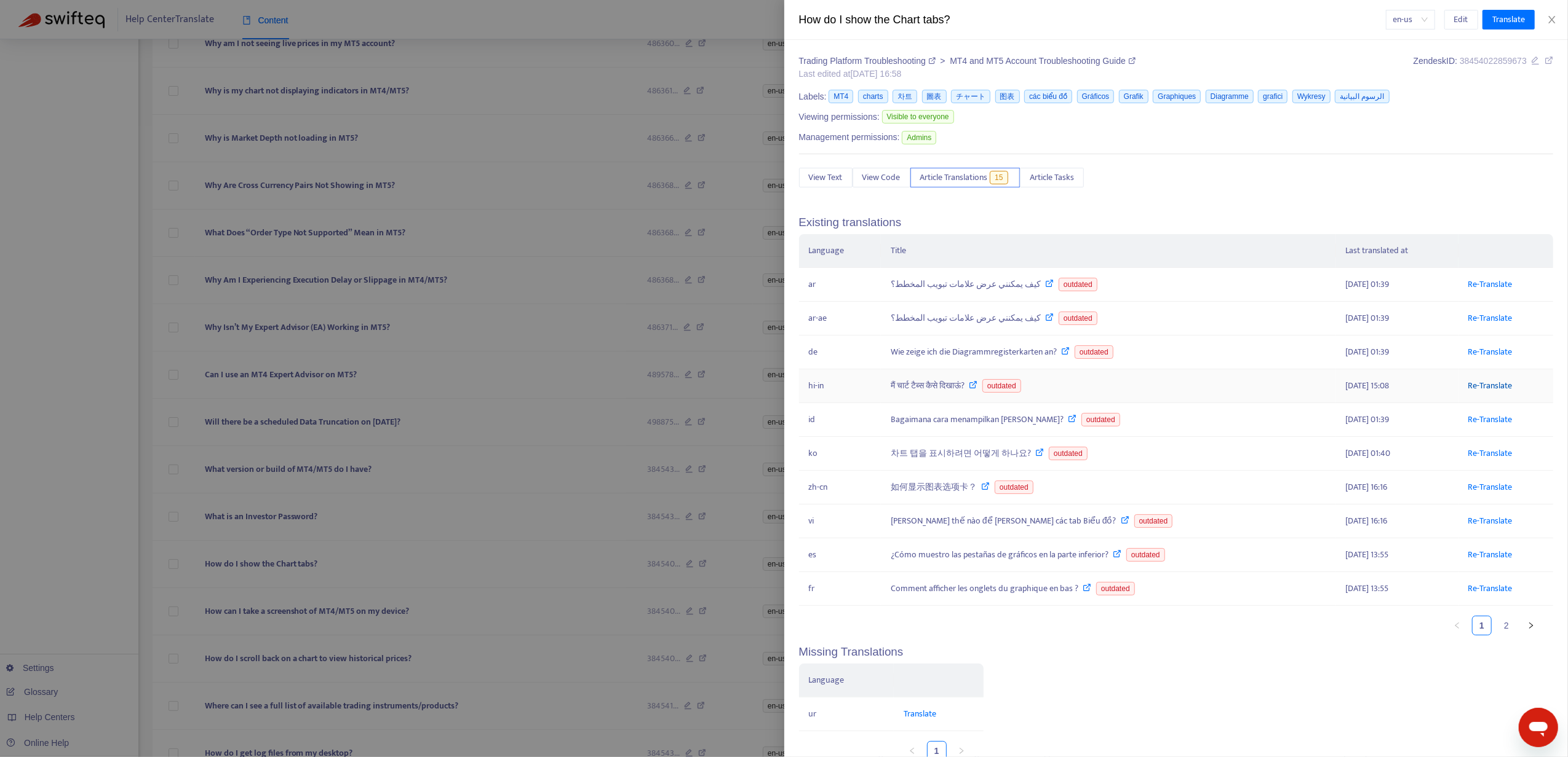
click at [1470, 389] on link "Re-Translate" at bounding box center [1490, 385] width 44 height 14
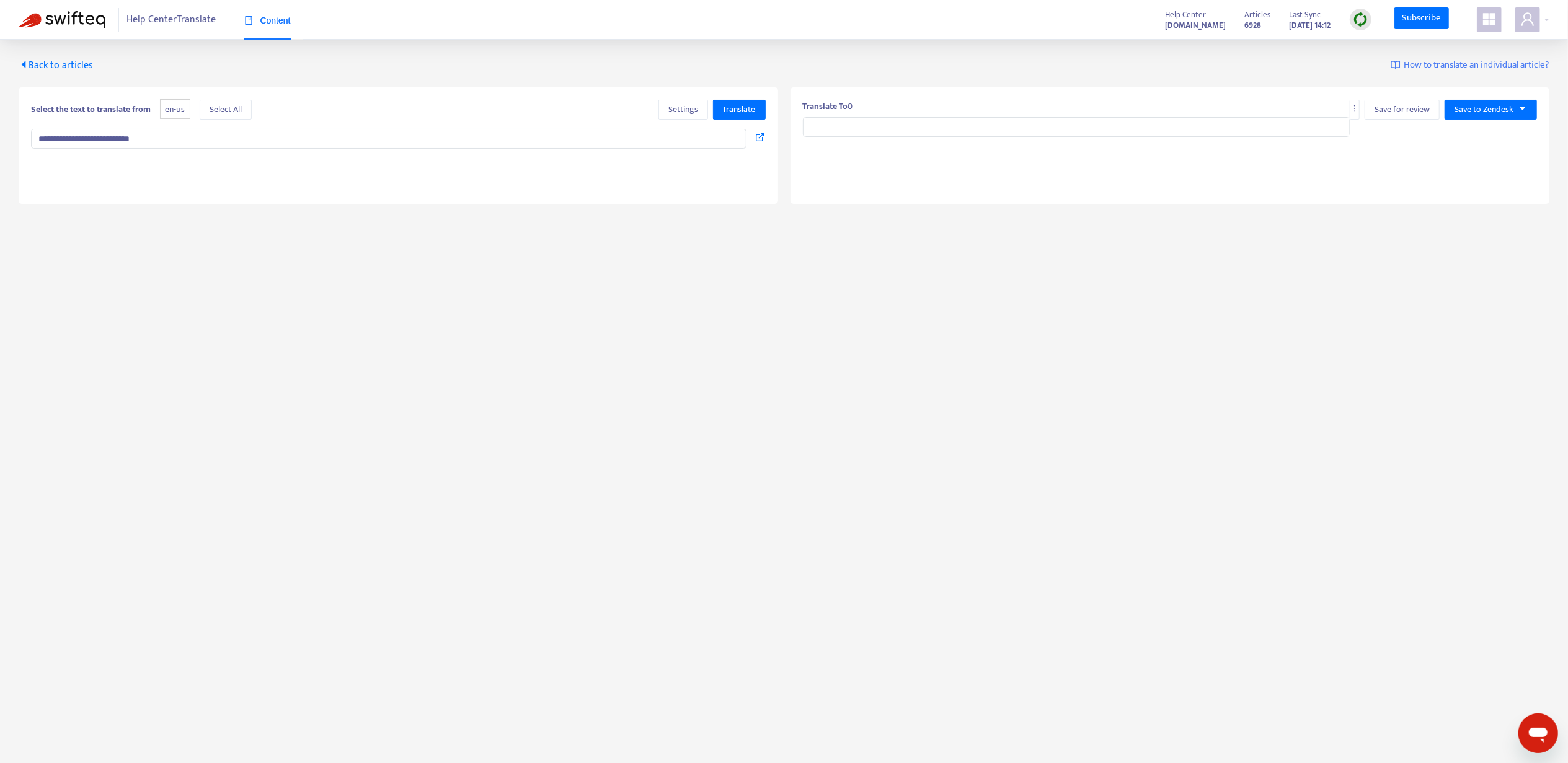
type input "**********"
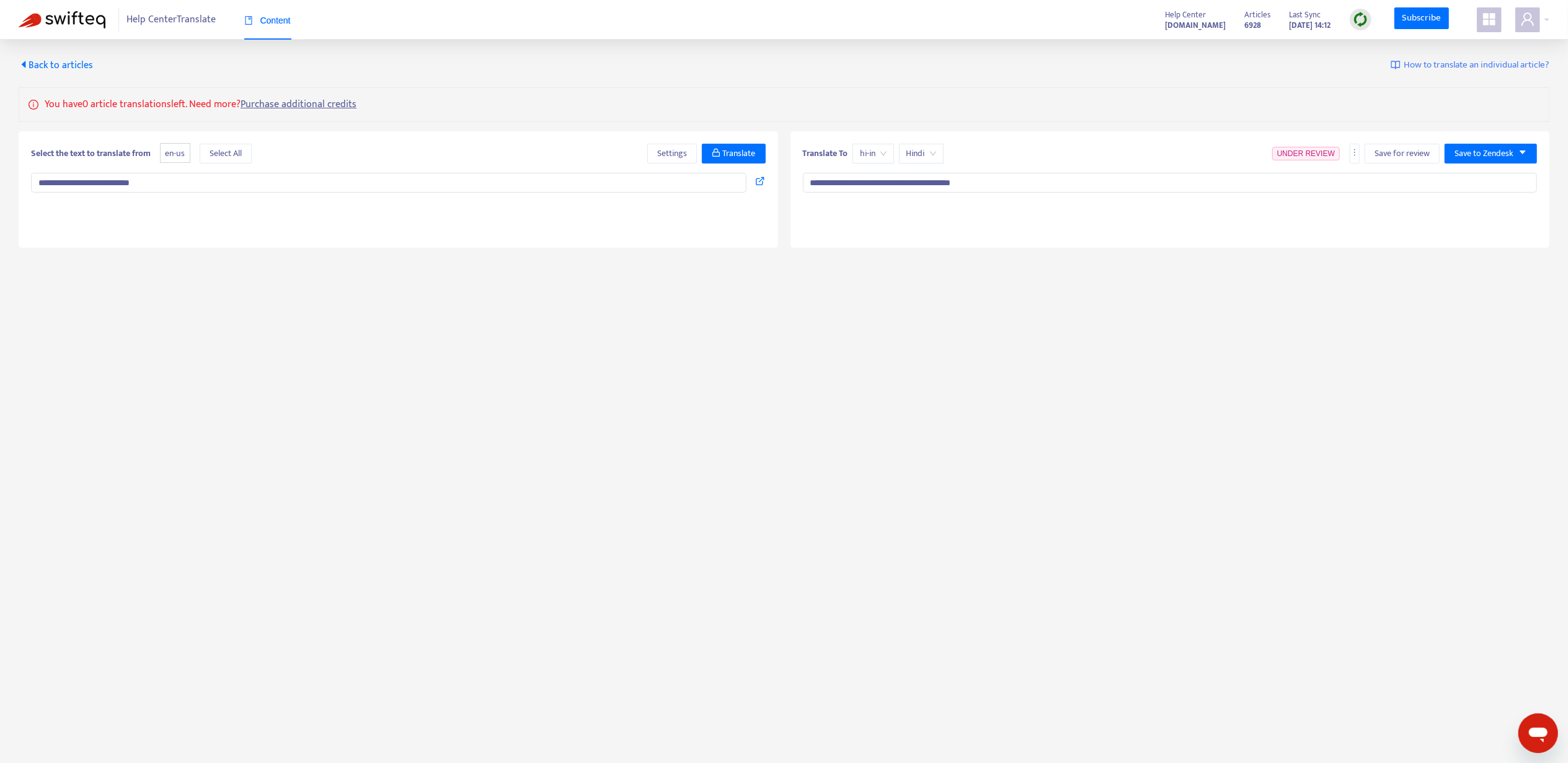
type textarea "**********"
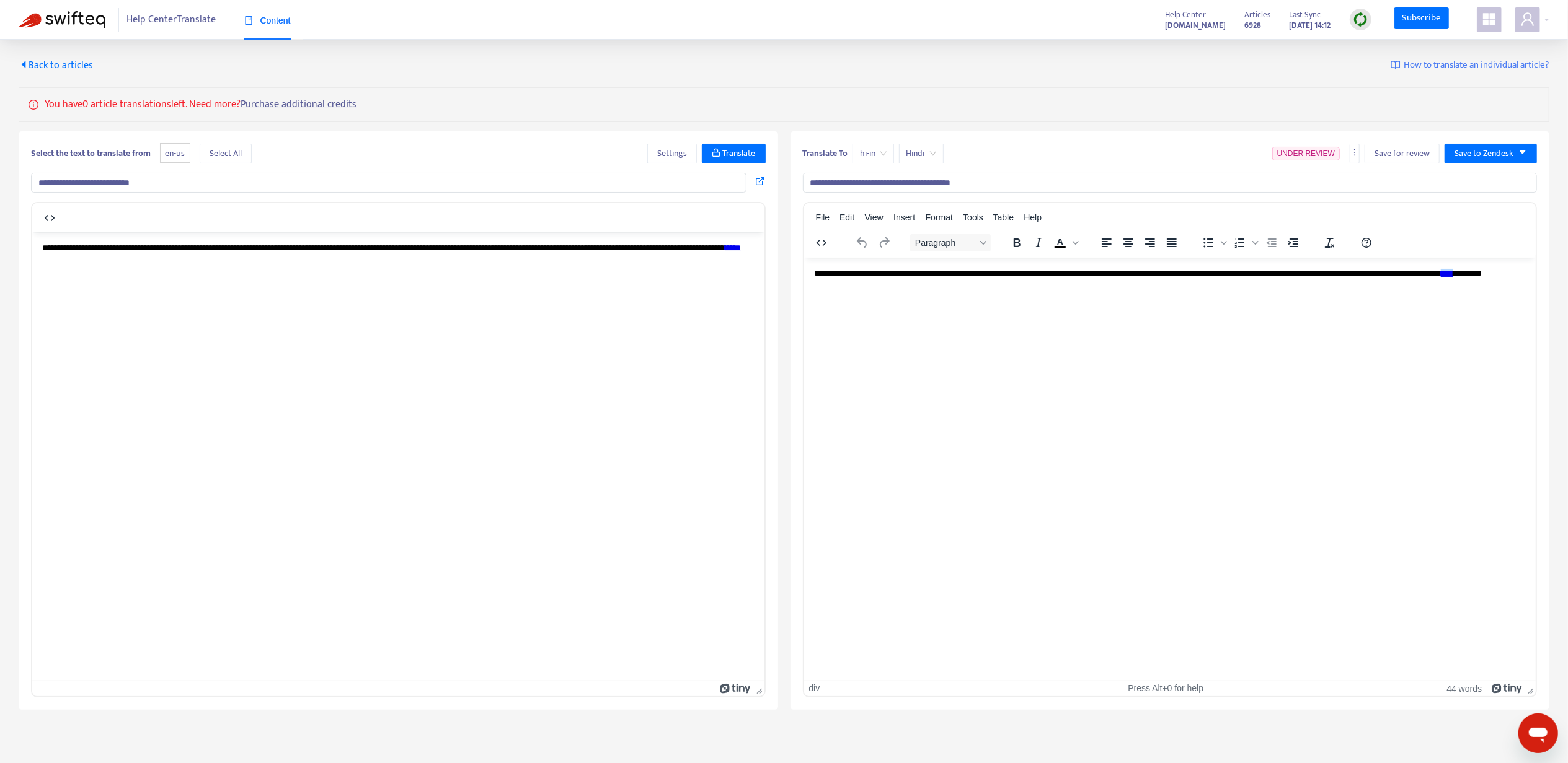
click at [1453, 269] on link "****" at bounding box center [1446, 272] width 12 height 9
click at [1493, 286] on div "Ctrl+K" at bounding box center [1499, 283] width 24 height 15
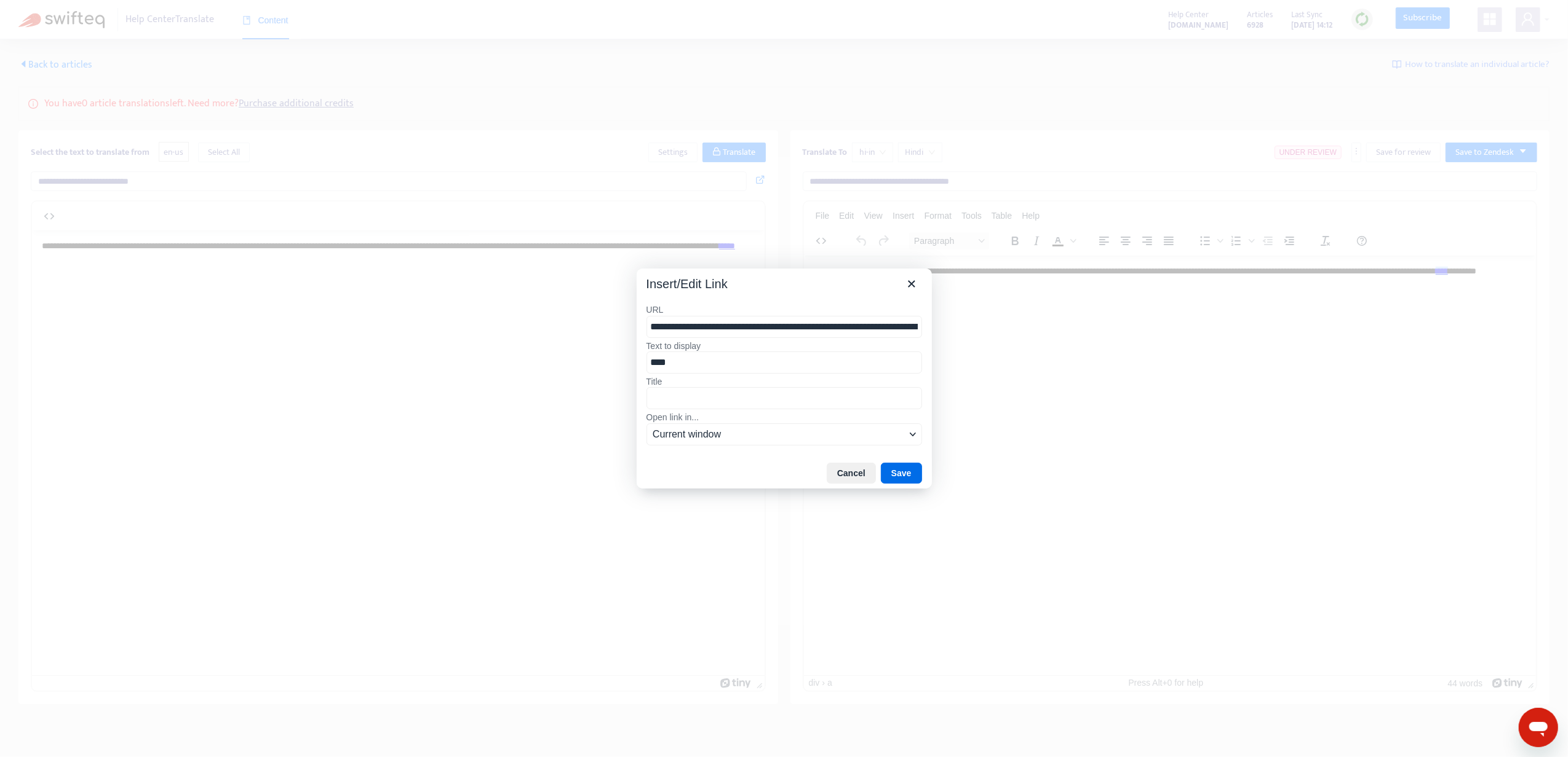
drag, startPoint x: 785, startPoint y: 323, endPoint x: 461, endPoint y: 338, distance: 324.3
click at [461, 338] on div "**********" at bounding box center [784, 378] width 1568 height 757
click at [754, 330] on input "**********" at bounding box center [784, 327] width 276 height 23
drag, startPoint x: 786, startPoint y: 323, endPoint x: 800, endPoint y: 326, distance: 14.3
click at [800, 326] on input "**********" at bounding box center [784, 327] width 276 height 23
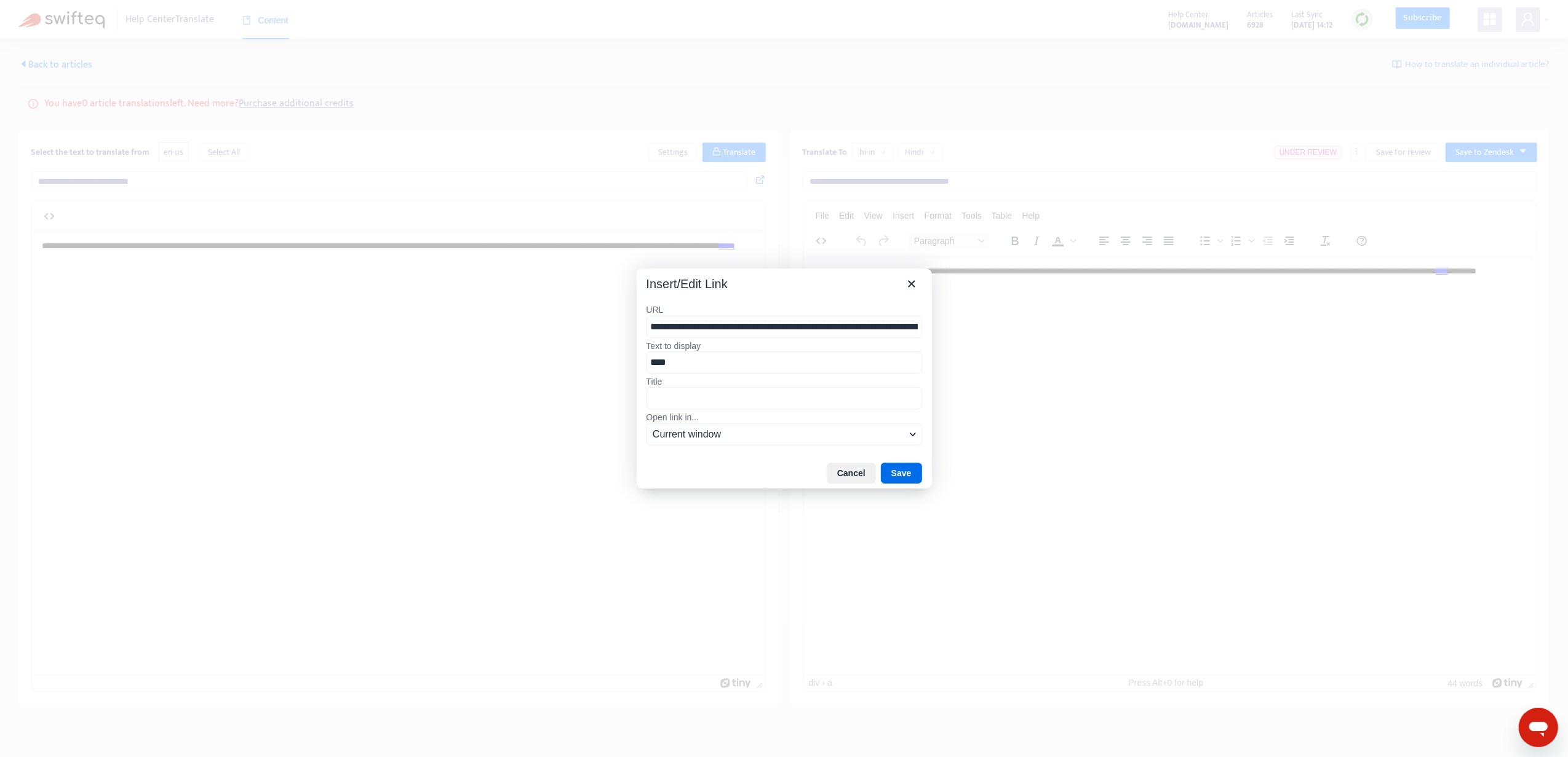
type input "**********"
click at [905, 489] on div "Cancel Save" at bounding box center [784, 474] width 295 height 31
click at [901, 472] on button "Save" at bounding box center [901, 473] width 42 height 21
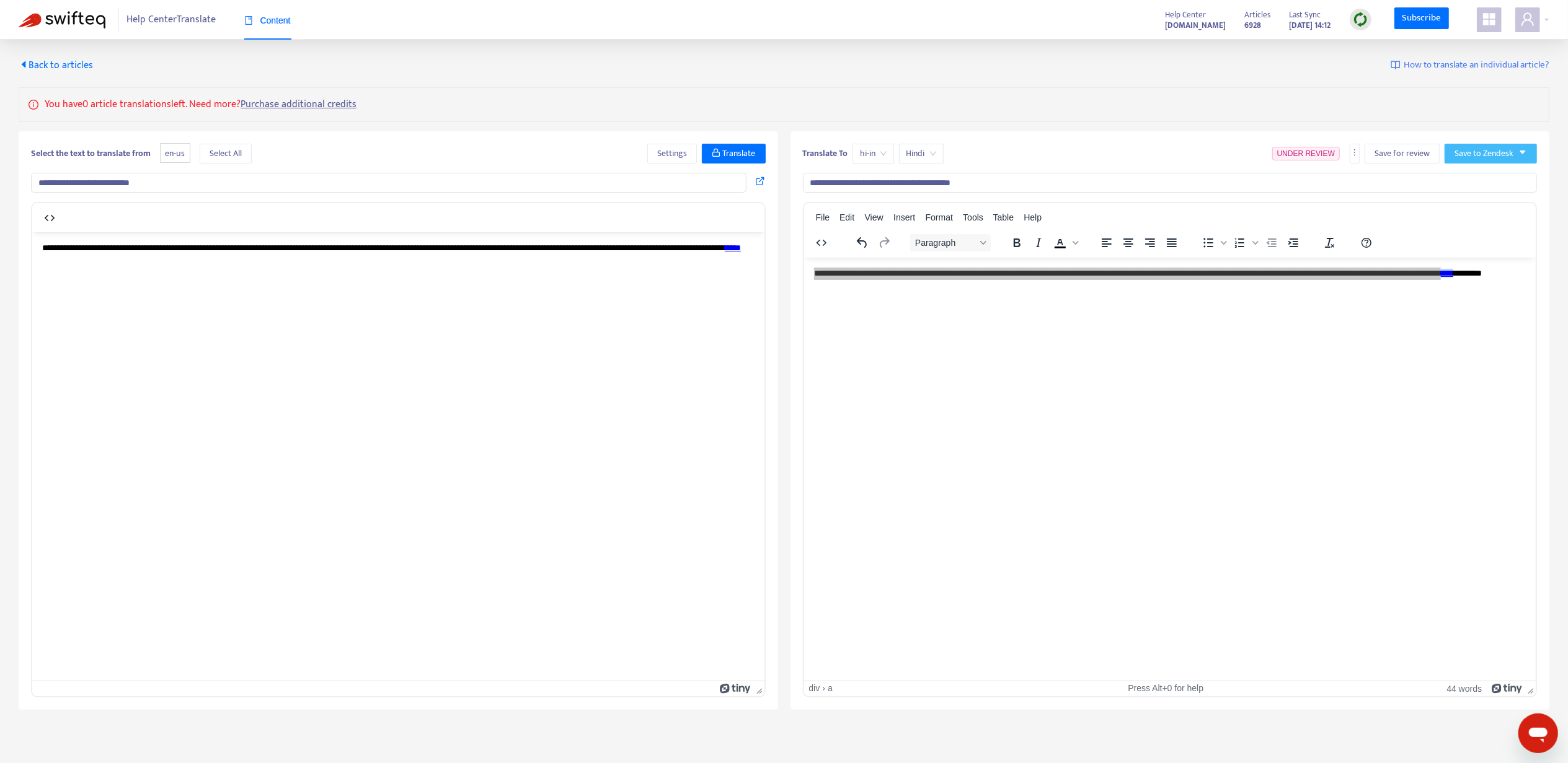
click at [1478, 159] on span "Save to Zendesk" at bounding box center [1484, 153] width 59 height 14
click at [1481, 179] on span "Publish" at bounding box center [1478, 179] width 47 height 14
click at [75, 67] on span "Back to articles" at bounding box center [55, 65] width 74 height 17
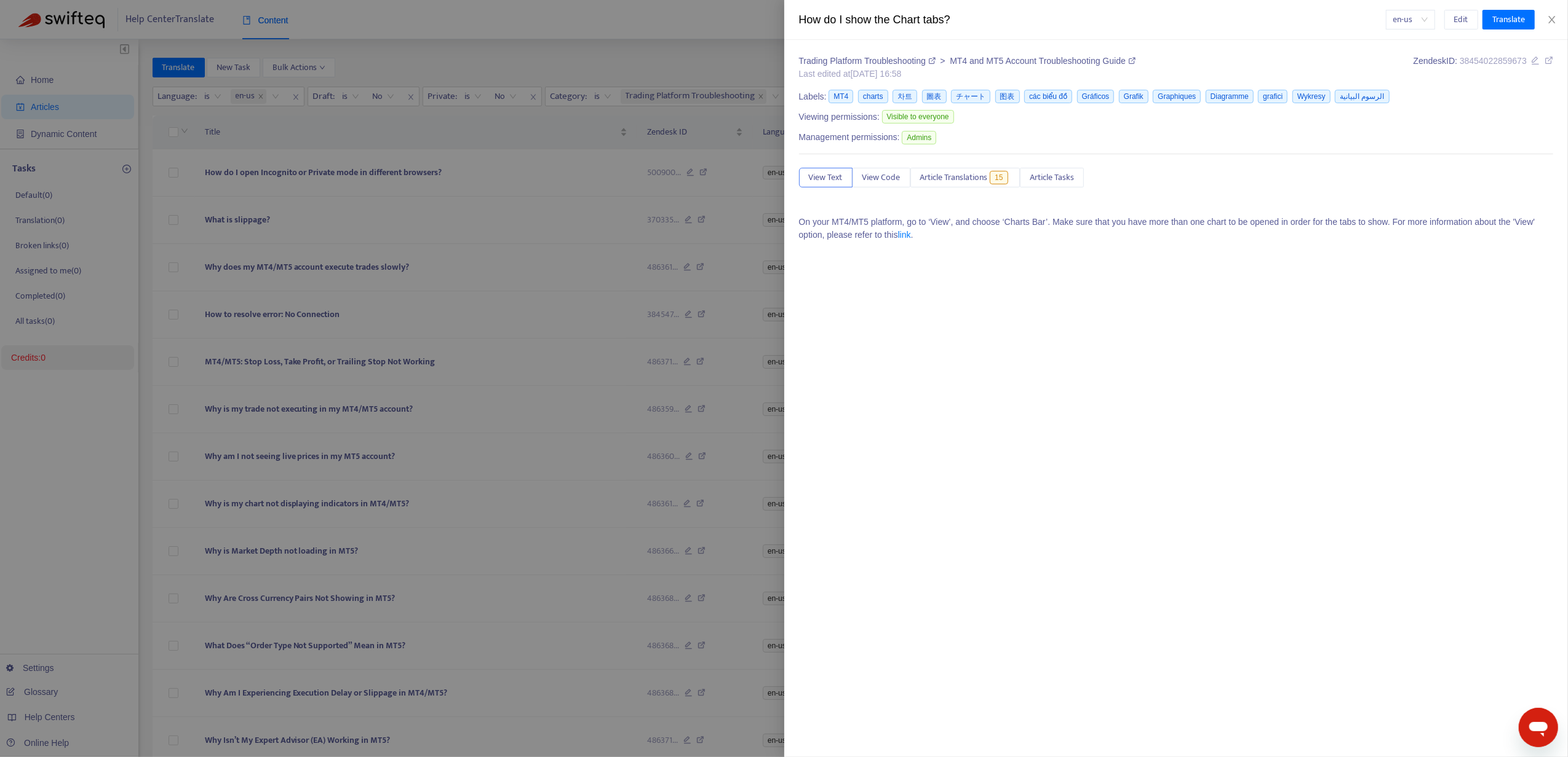
click at [690, 52] on div at bounding box center [784, 378] width 1568 height 757
